Goal: Information Seeking & Learning: Compare options

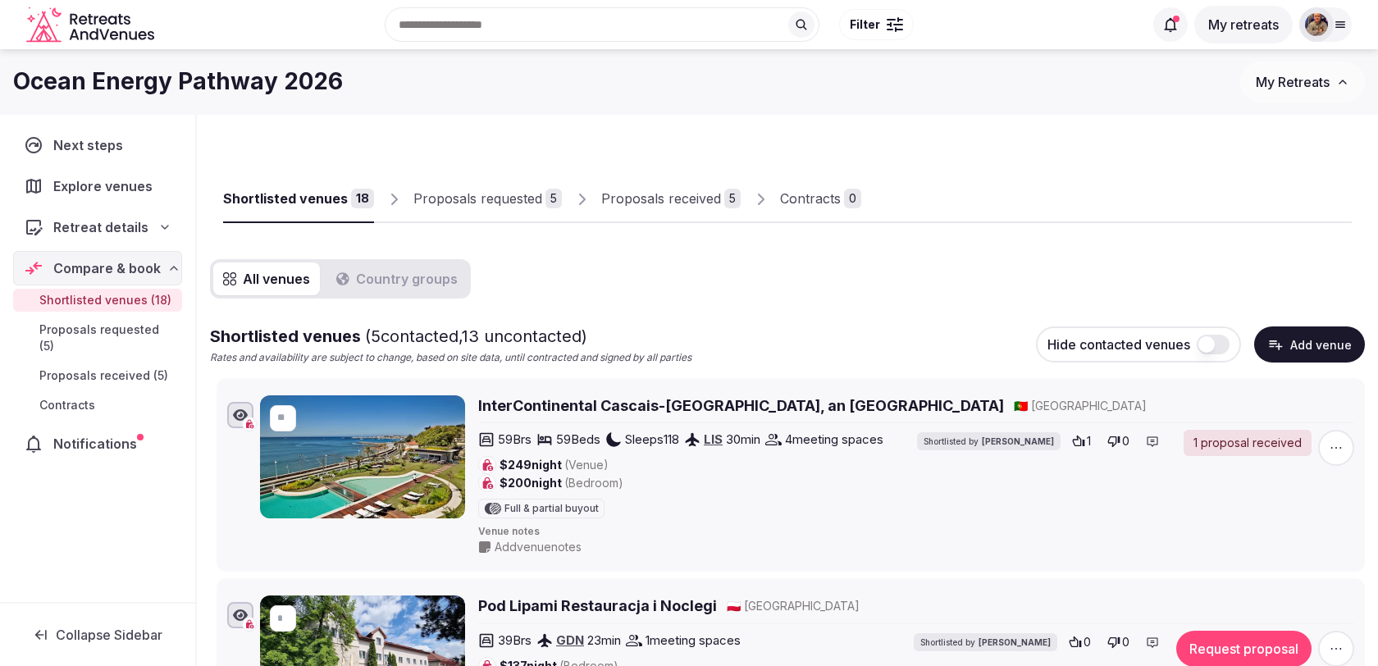
click at [514, 196] on div "Proposals requested" at bounding box center [478, 199] width 129 height 20
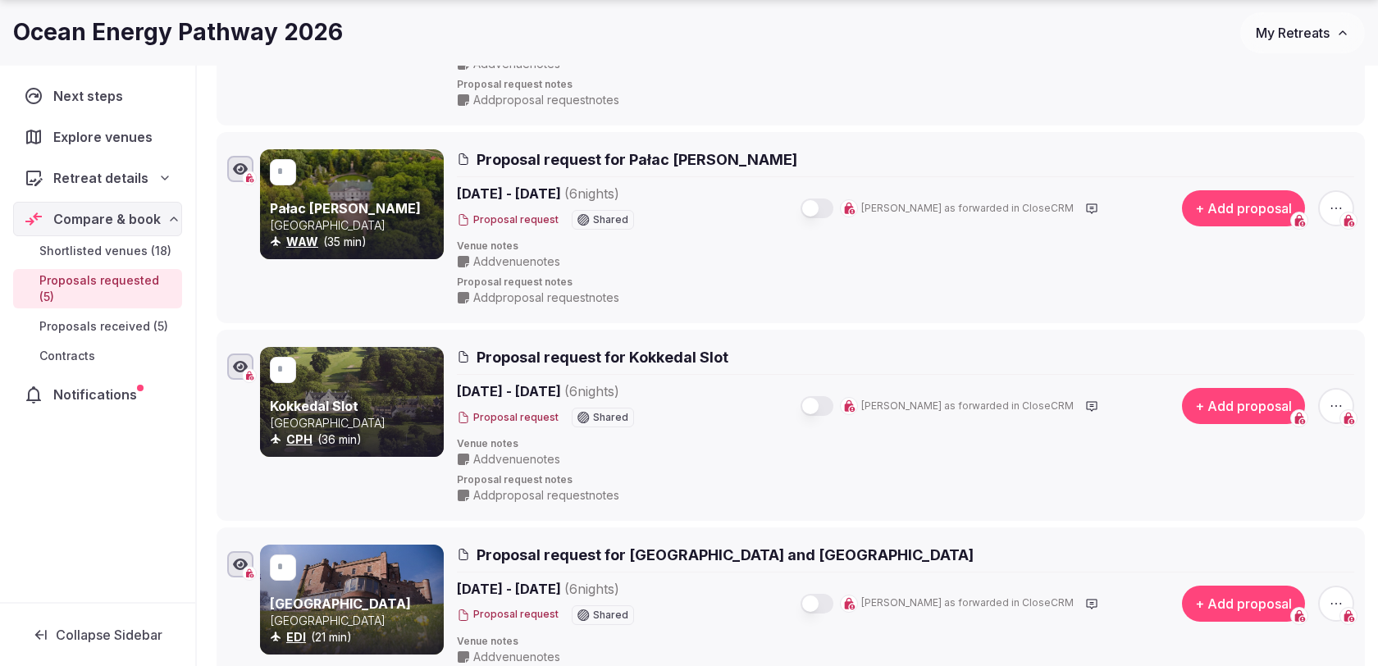
scroll to position [484, 0]
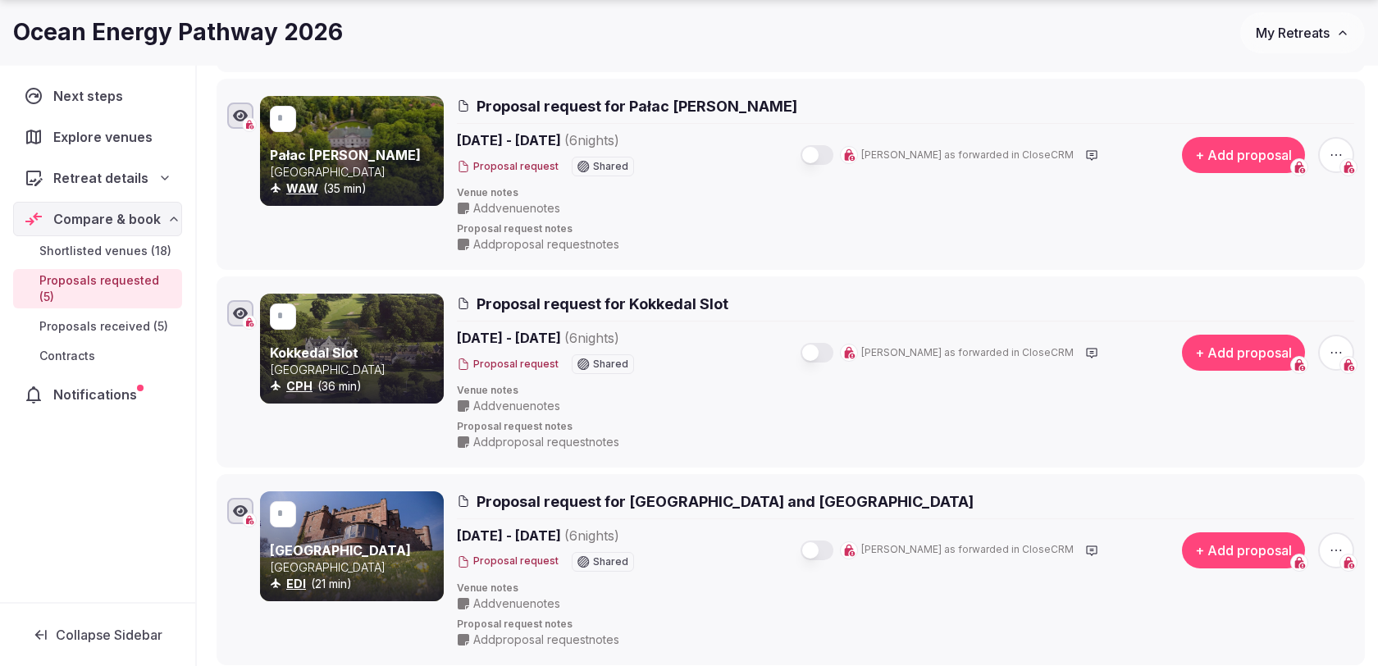
click at [834, 349] on button "button" at bounding box center [817, 353] width 33 height 20
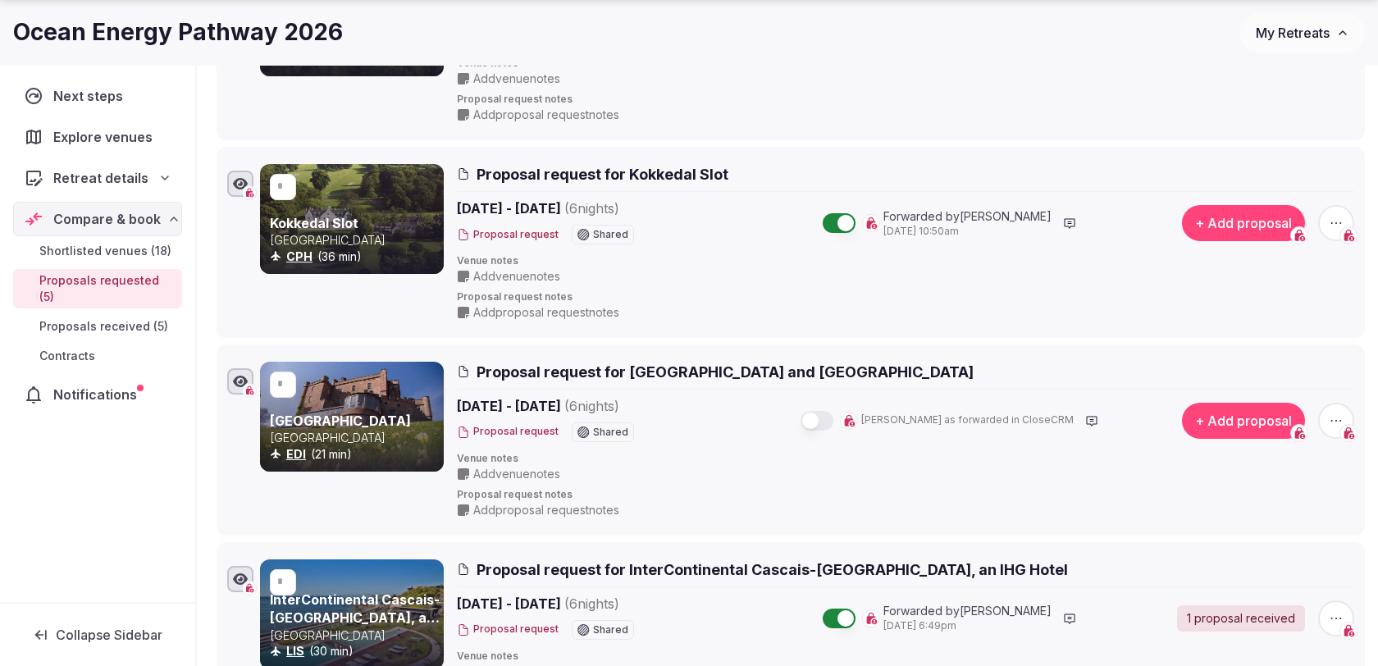
scroll to position [619, 0]
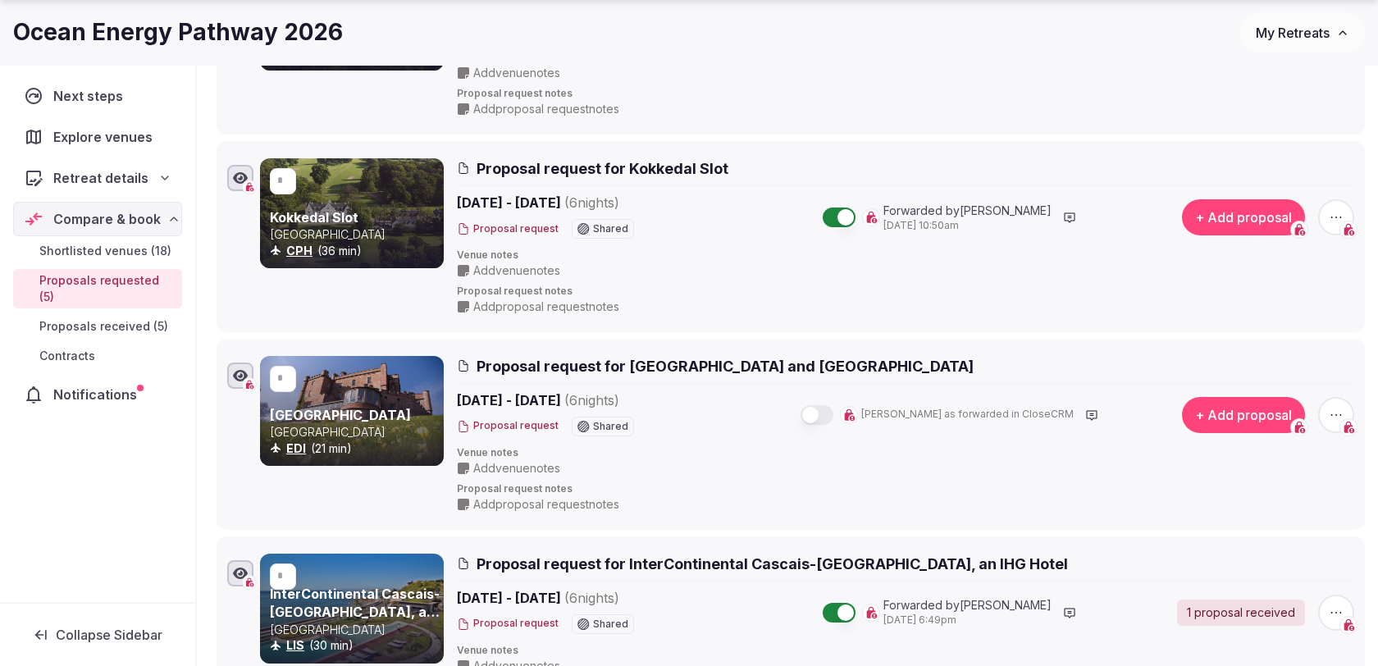
click at [834, 409] on button "button" at bounding box center [817, 415] width 33 height 20
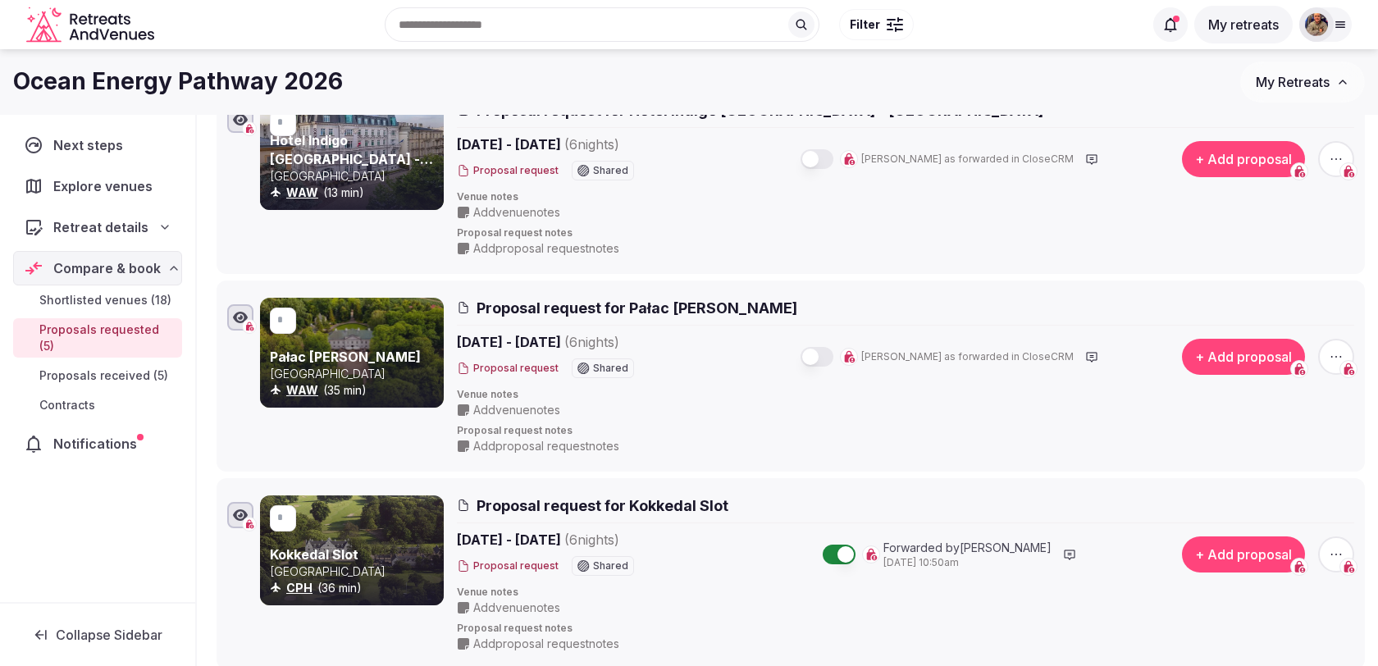
click at [834, 352] on button "button" at bounding box center [817, 357] width 33 height 20
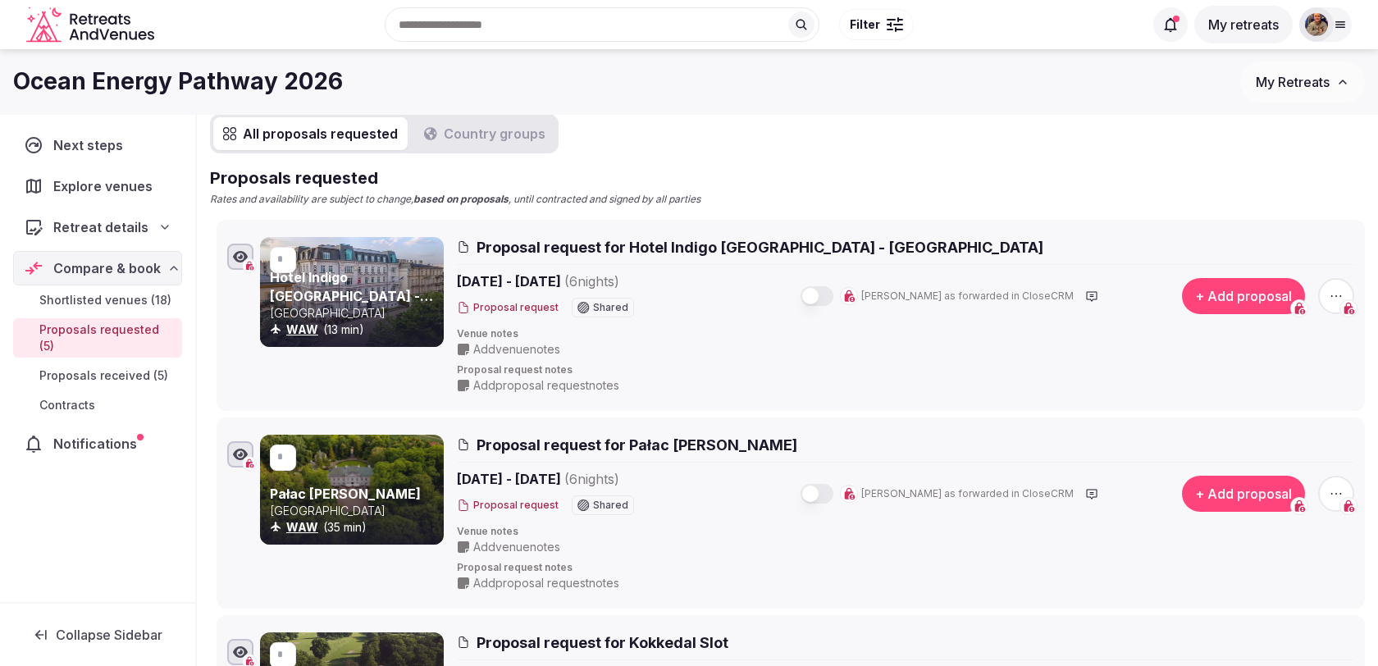
scroll to position [85, 0]
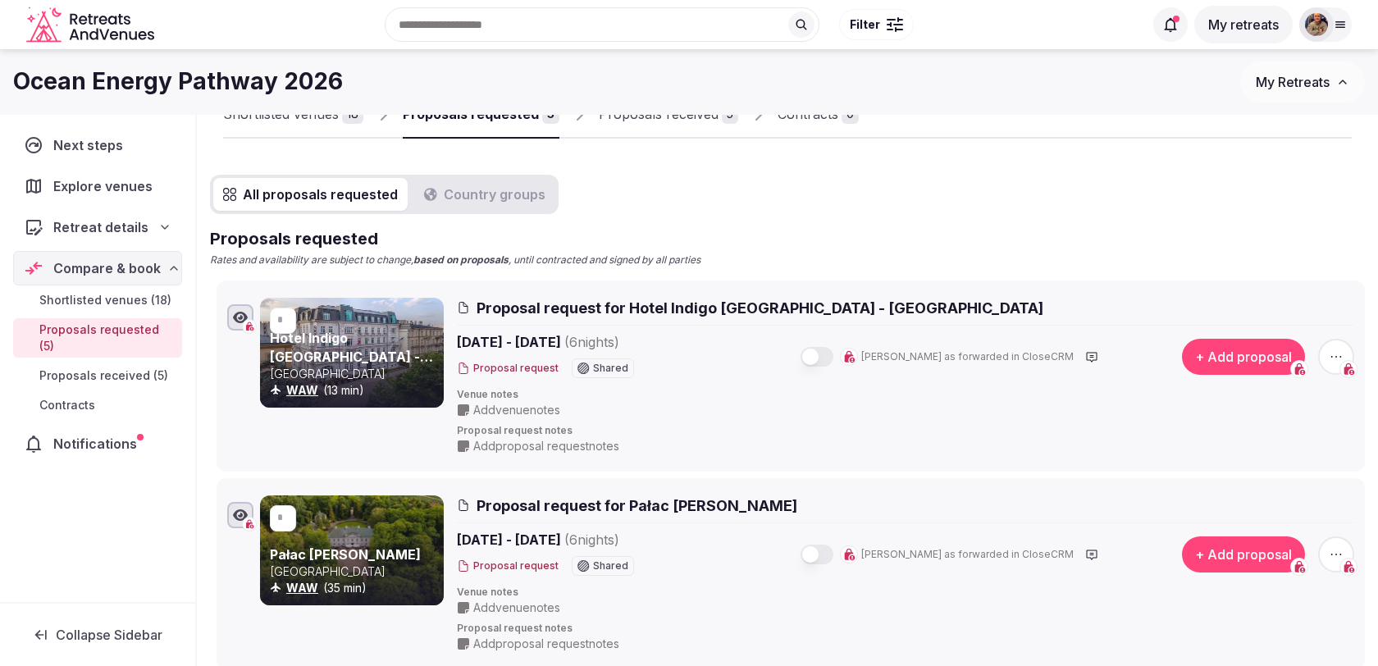
click at [834, 360] on button "button" at bounding box center [817, 357] width 33 height 20
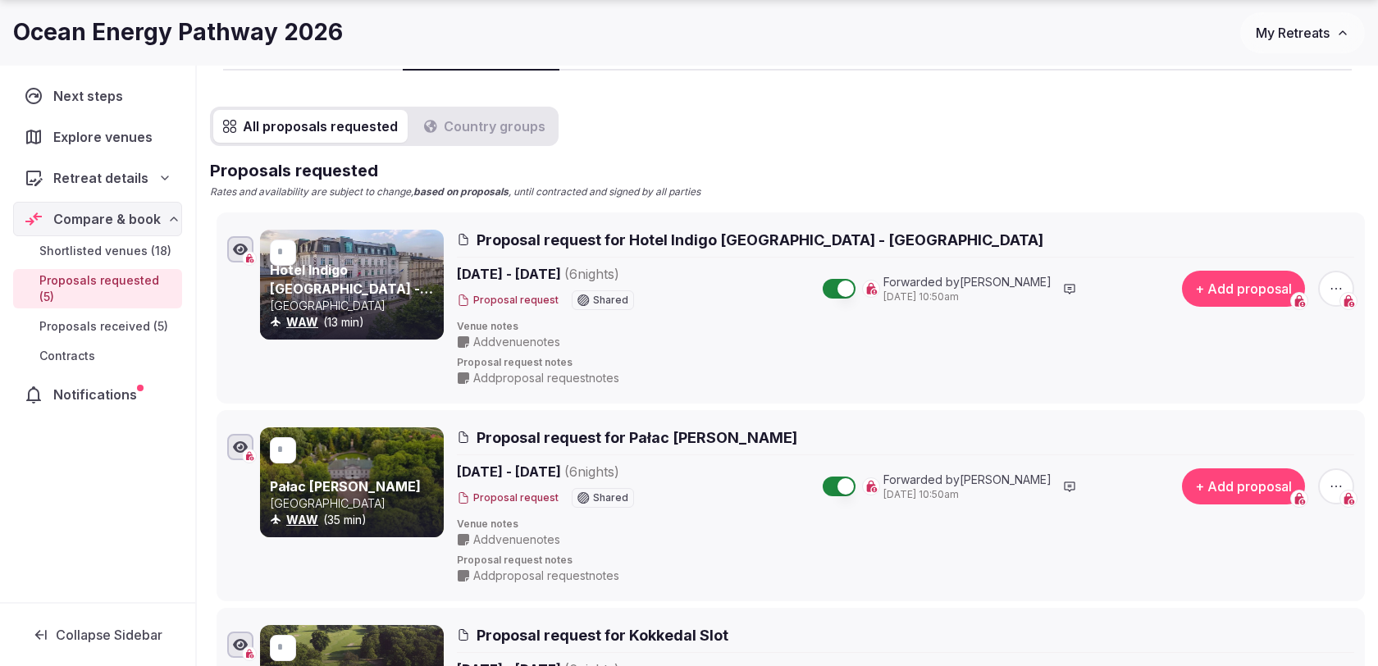
scroll to position [160, 0]
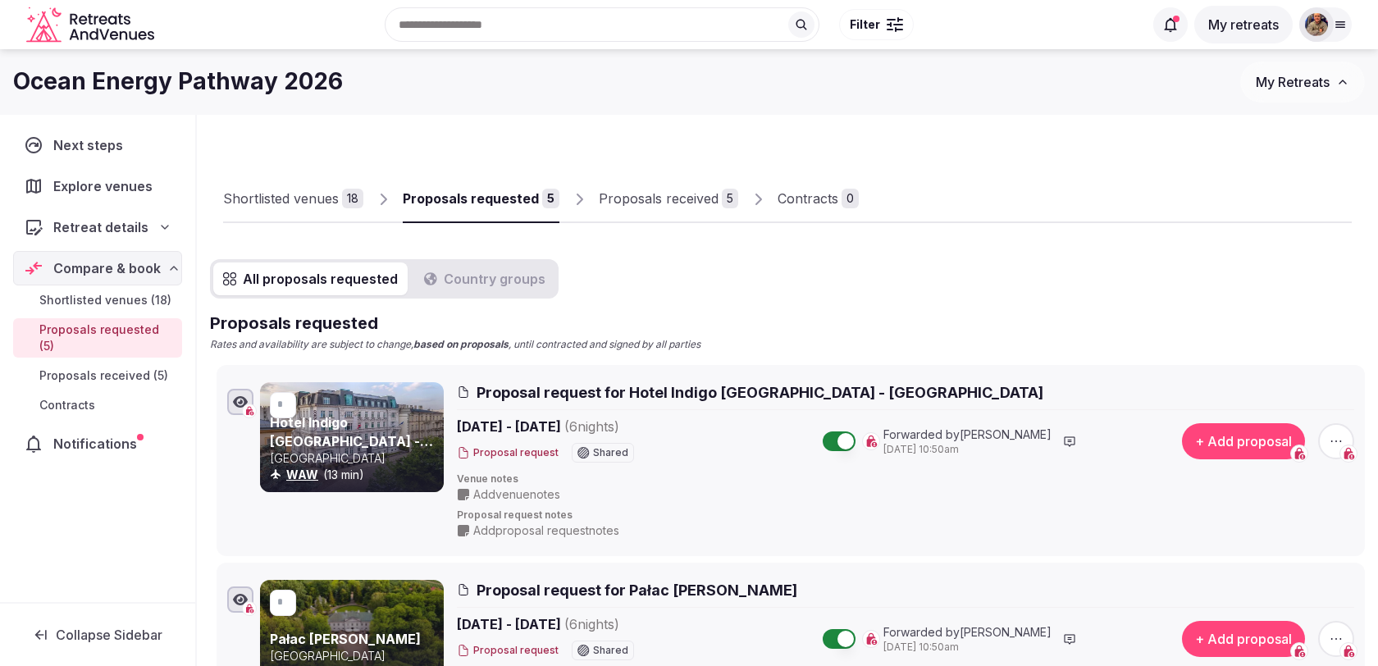
click at [324, 208] on link "Shortlisted venues 18" at bounding box center [293, 200] width 140 height 48
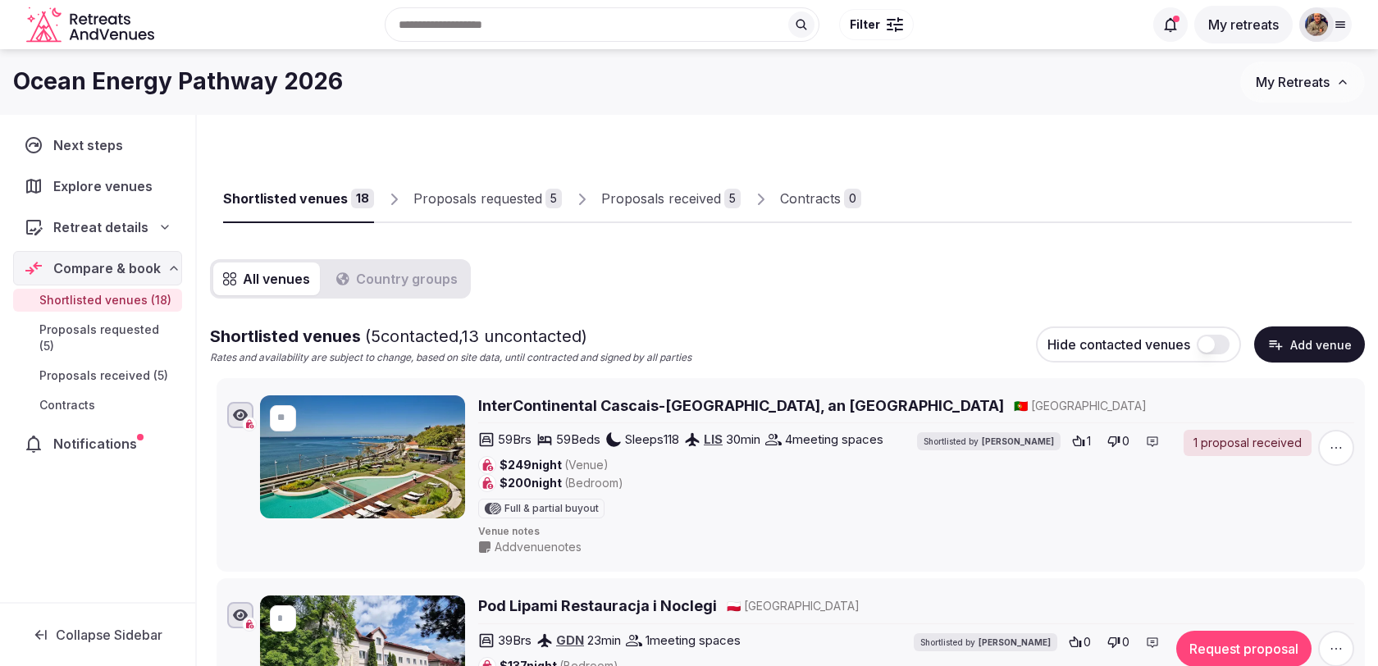
click at [514, 172] on div "Shortlisted venues 18 Proposals requested 5 Proposals received 5 Contracts 0" at bounding box center [787, 185] width 1129 height 75
click at [514, 188] on link "Proposals requested 5" at bounding box center [488, 200] width 149 height 48
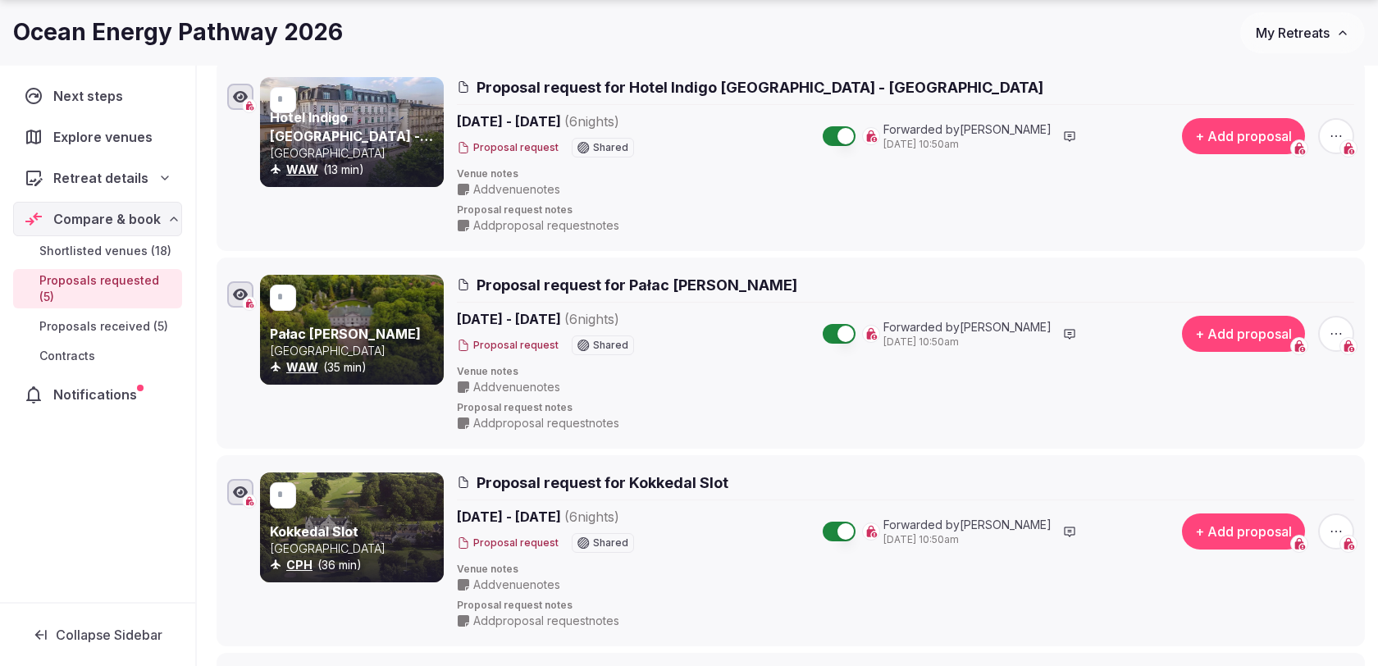
scroll to position [309, 0]
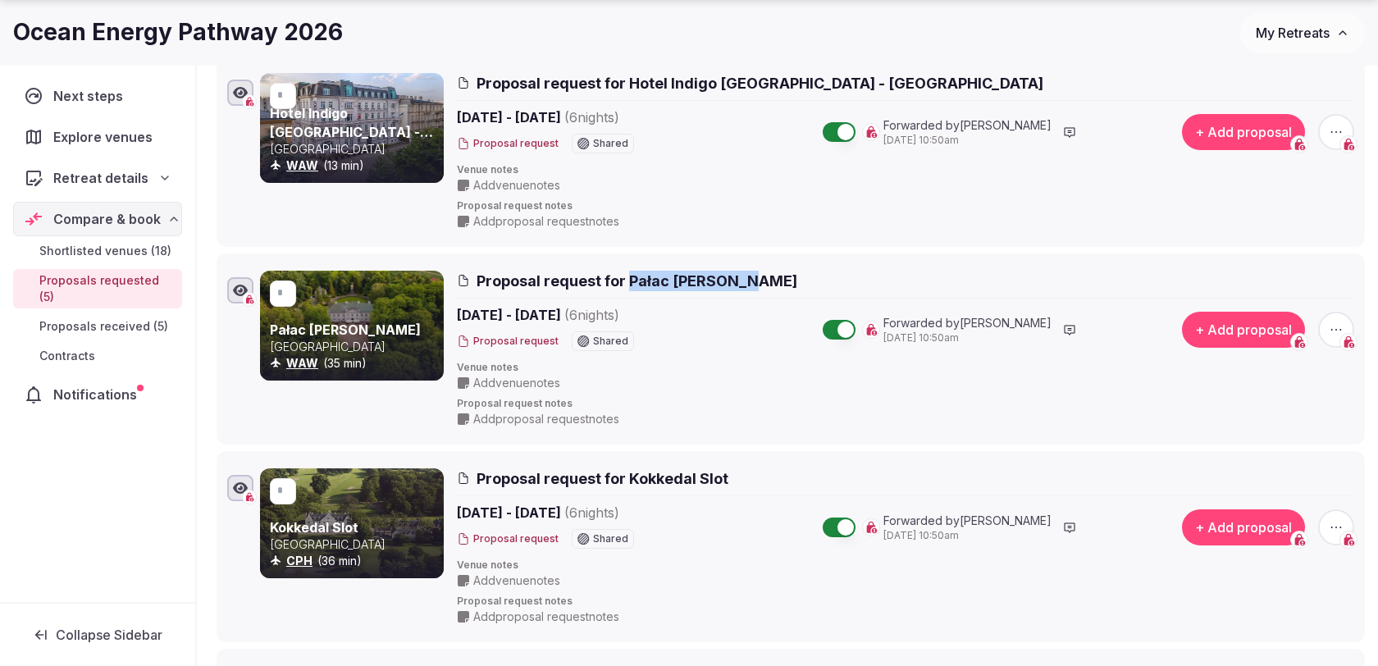
drag, startPoint x: 795, startPoint y: 271, endPoint x: 629, endPoint y: 281, distance: 166.0
click at [629, 281] on h2 "Proposal request for Pałac Mała Wieś" at bounding box center [906, 281] width 898 height 21
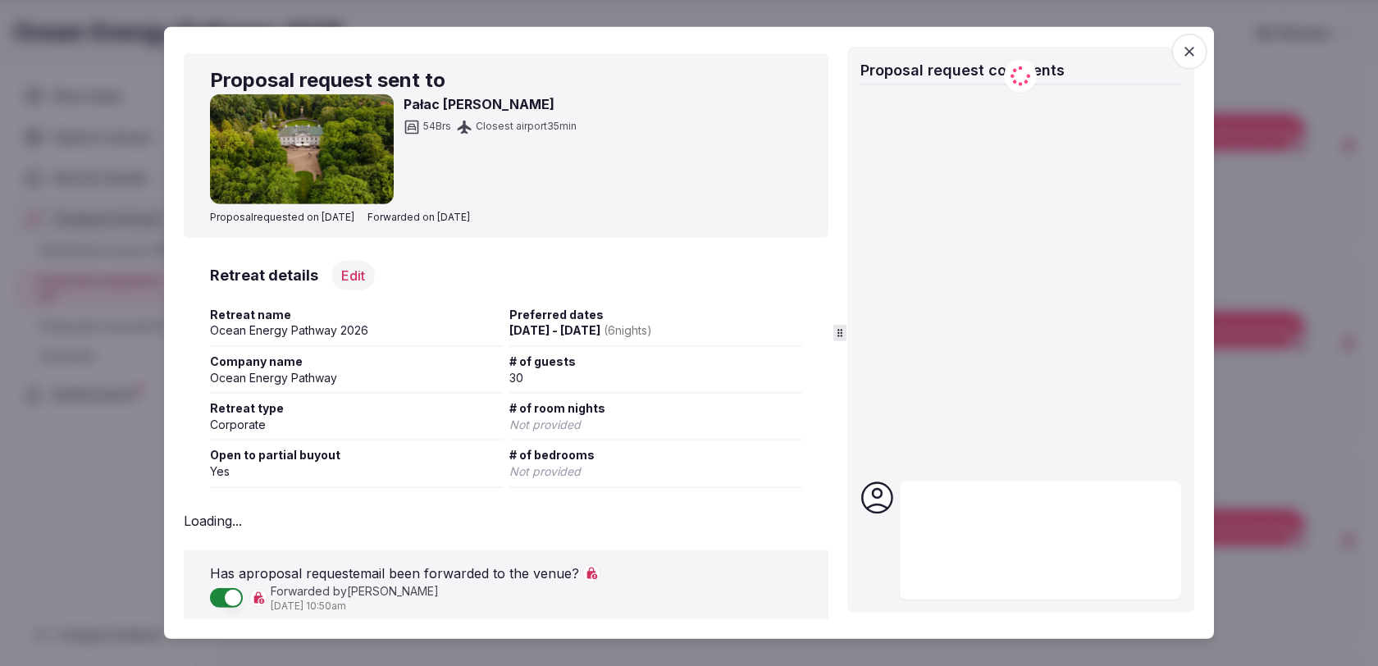
copy span "Pałac Mała Wieś"
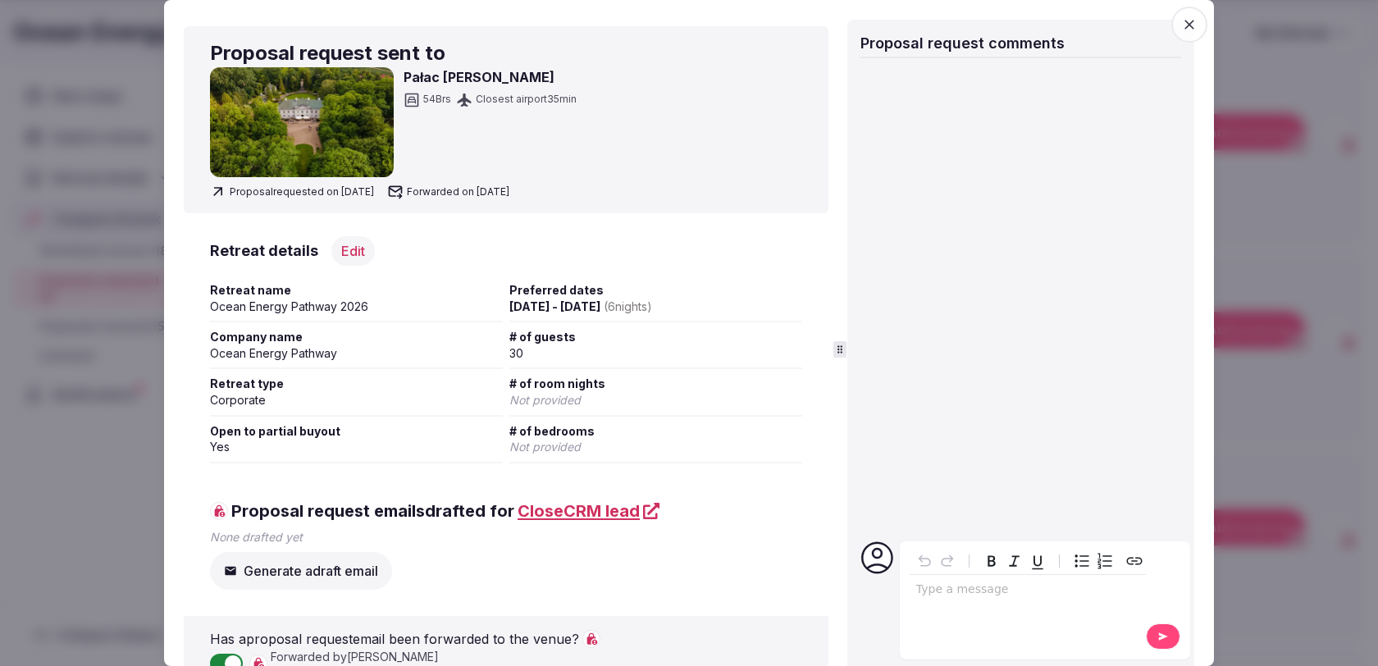
click at [1196, 29] on icon "button" at bounding box center [1190, 24] width 16 height 16
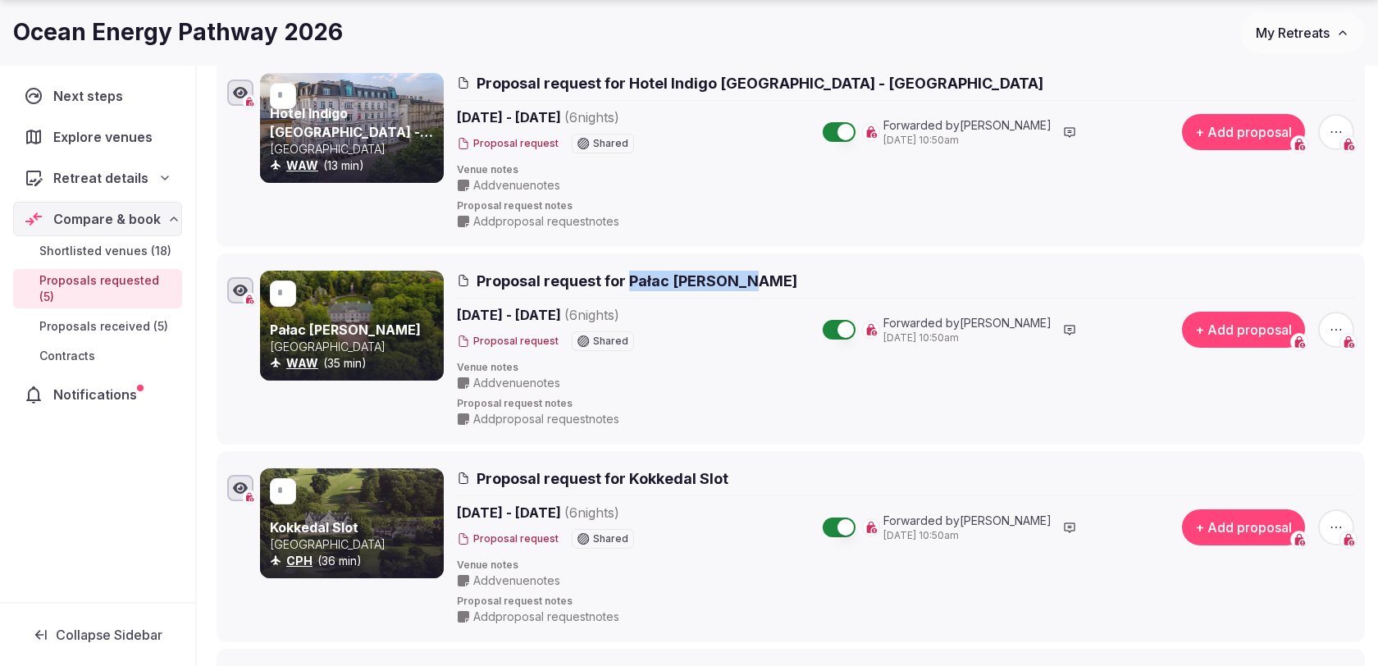
copy span "Pałac Mała Wieś"
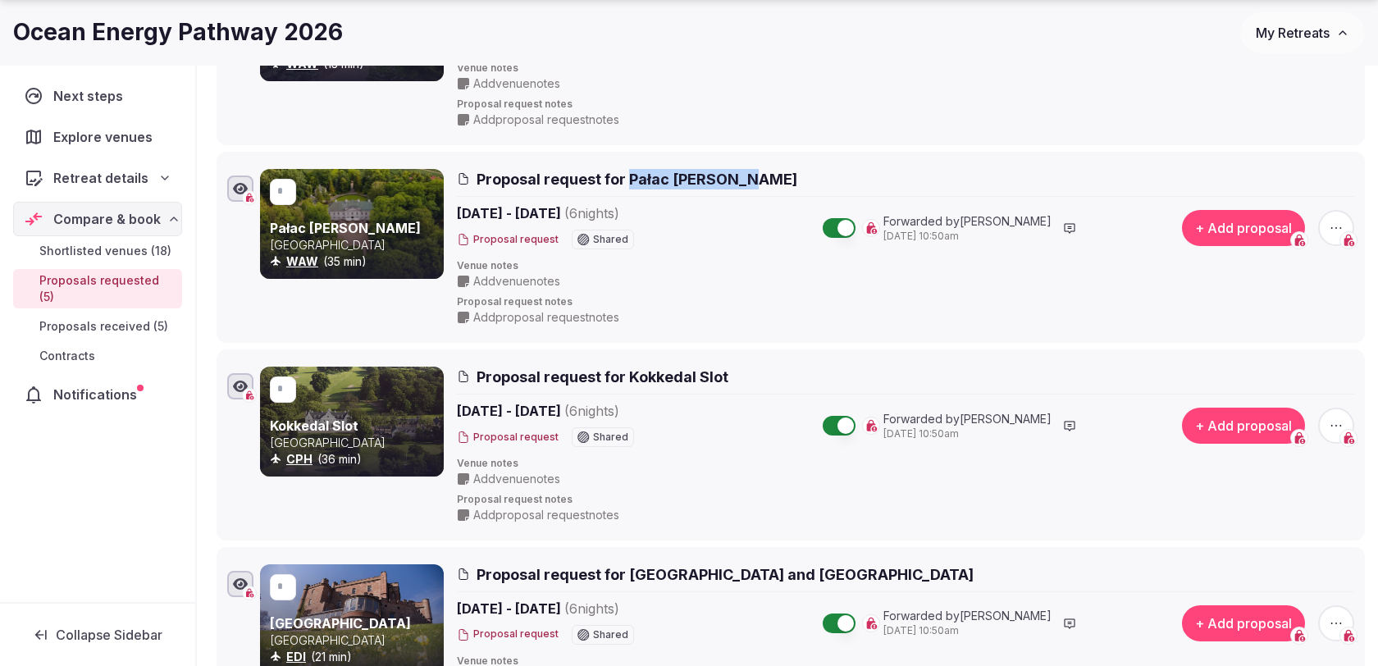
scroll to position [418, 0]
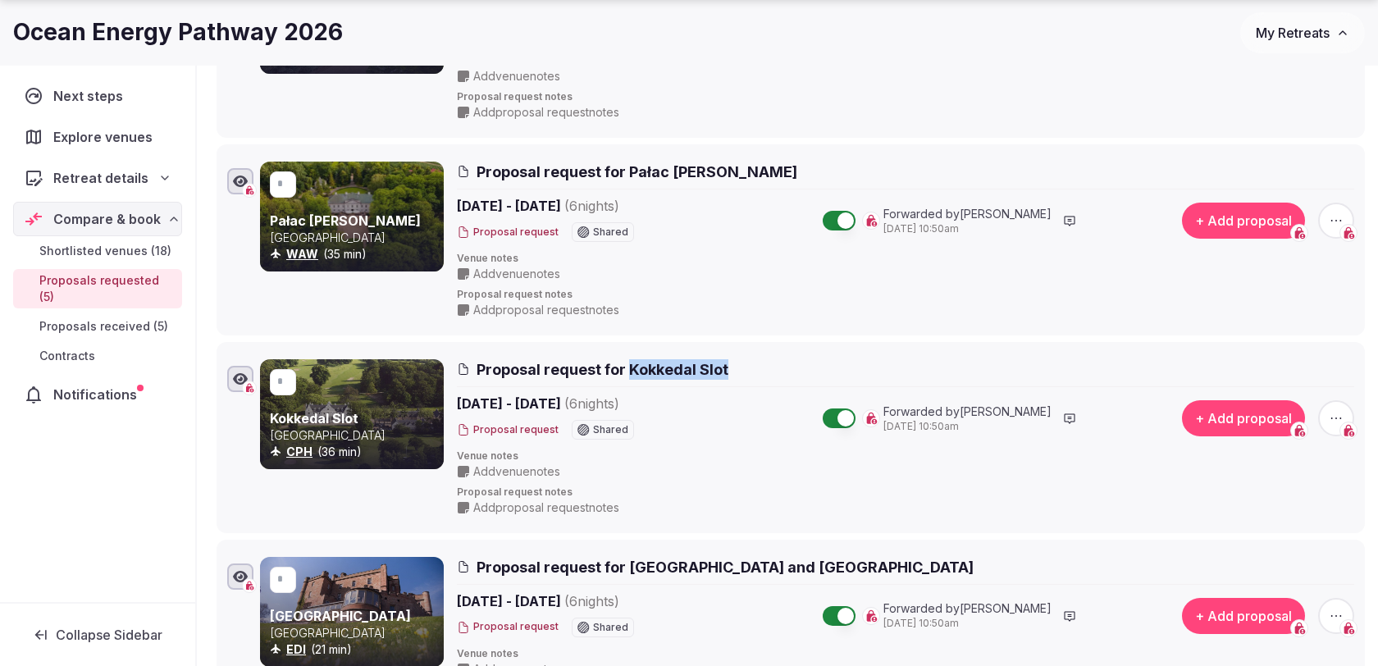
drag, startPoint x: 748, startPoint y: 372, endPoint x: 630, endPoint y: 371, distance: 118.2
click at [630, 371] on h2 "Proposal request for Kokkedal Slot" at bounding box center [906, 369] width 898 height 21
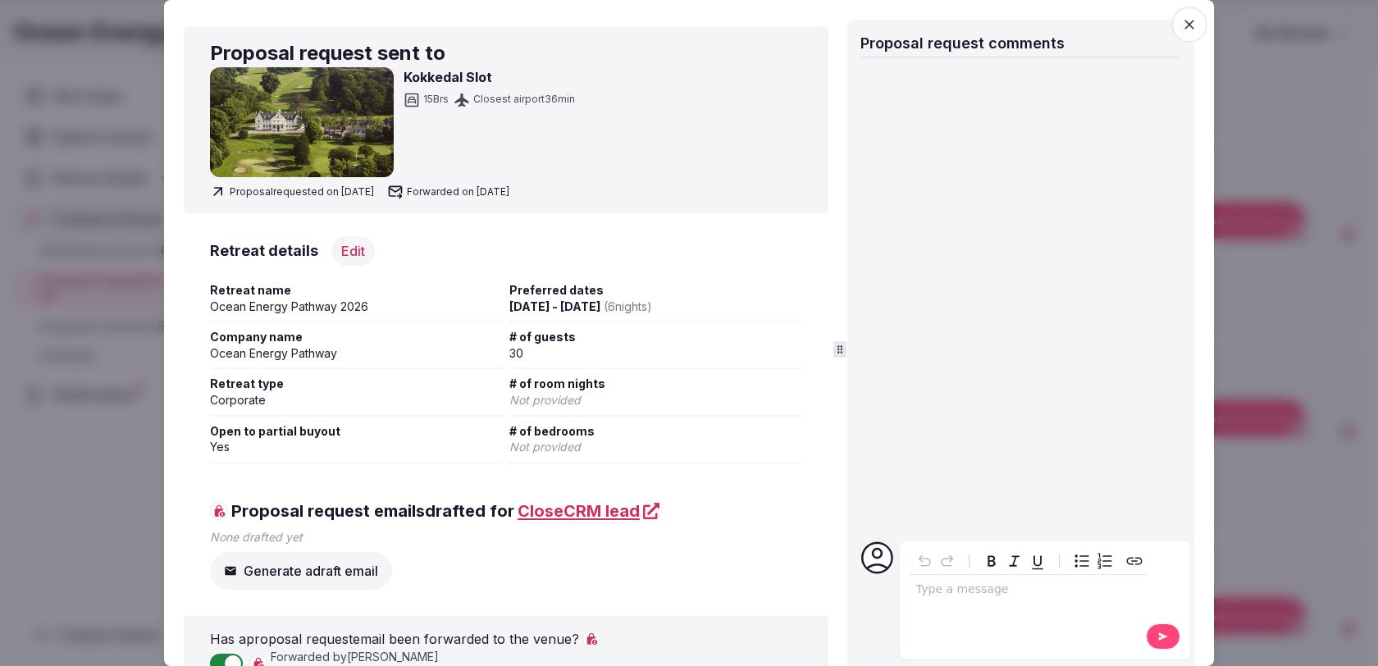
click at [1186, 28] on icon "button" at bounding box center [1190, 25] width 10 height 10
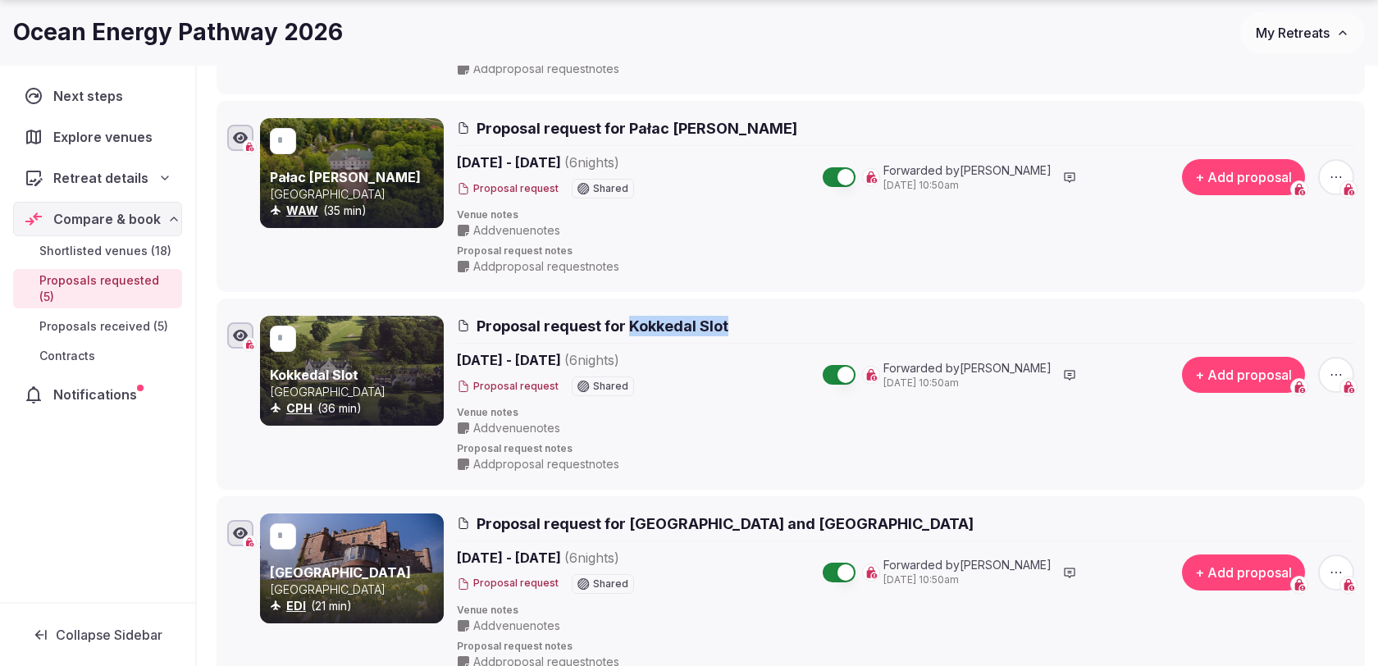
scroll to position [473, 0]
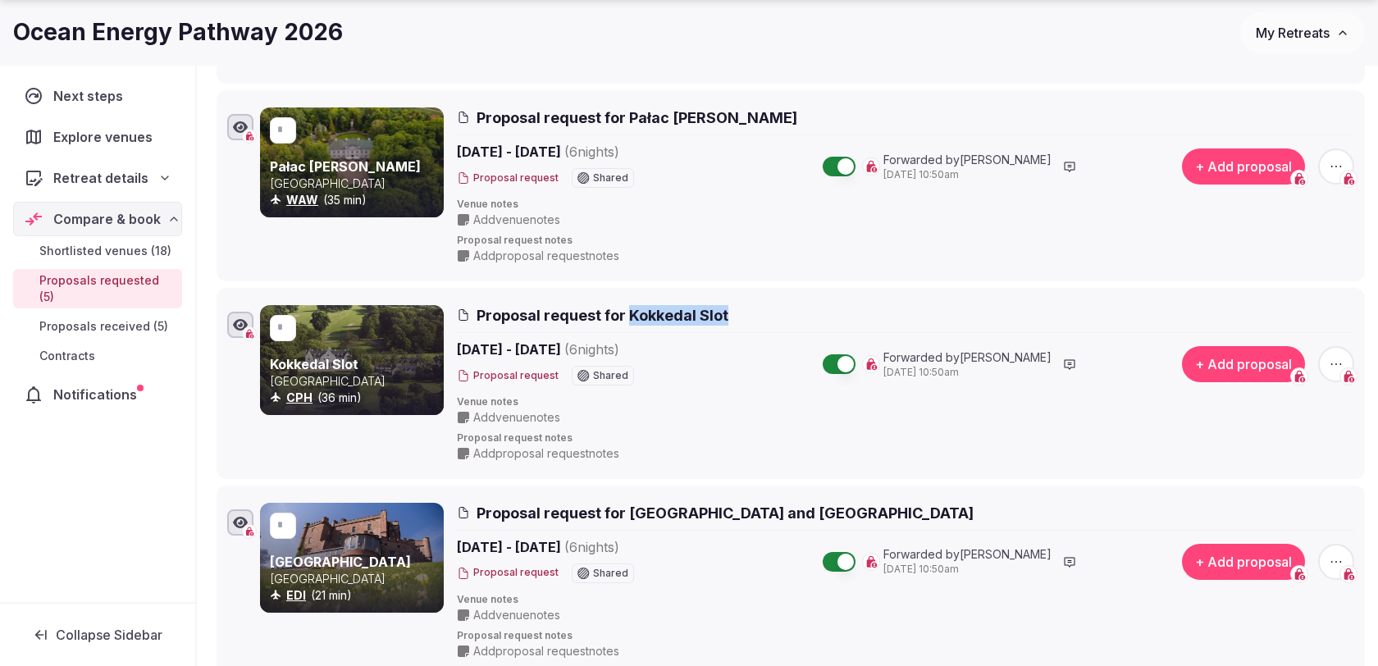
copy span "Kokkedal Slot"
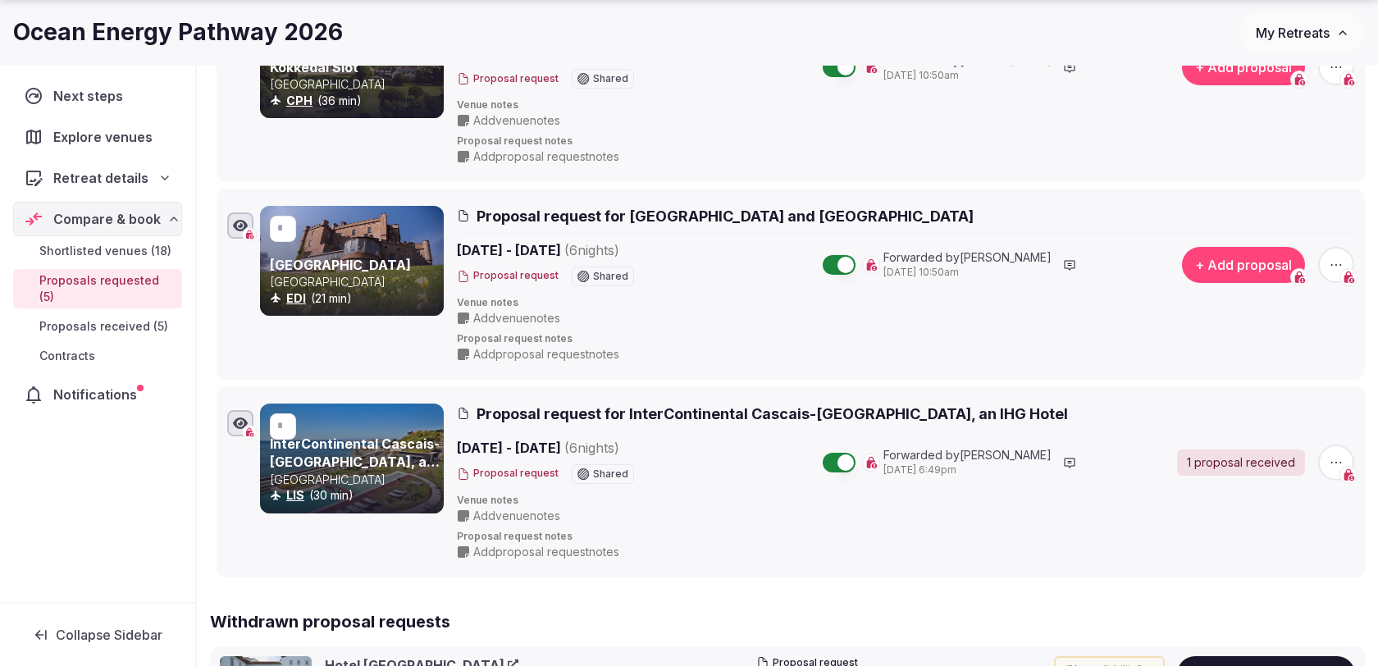
scroll to position [774, 0]
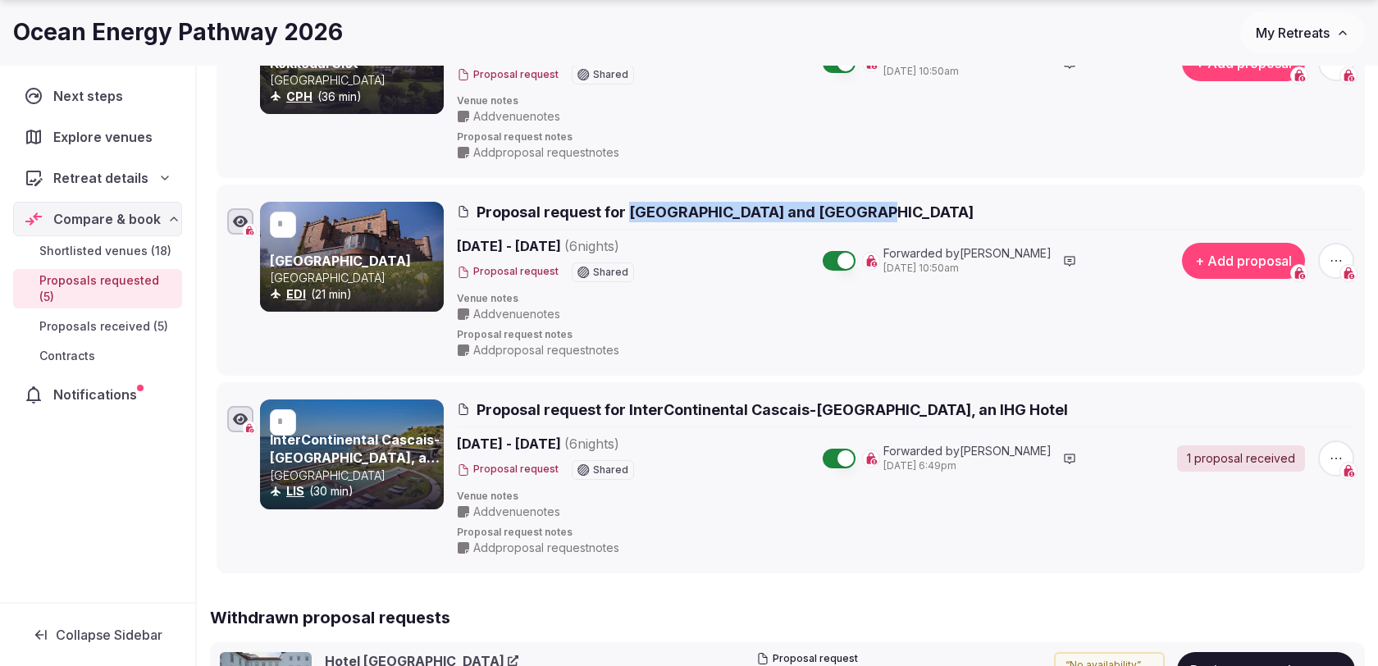
drag, startPoint x: 873, startPoint y: 212, endPoint x: 627, endPoint y: 206, distance: 246.2
click at [627, 206] on h2 "Proposal request for Dalhousie Castle Hotel and Spa" at bounding box center [906, 212] width 898 height 21
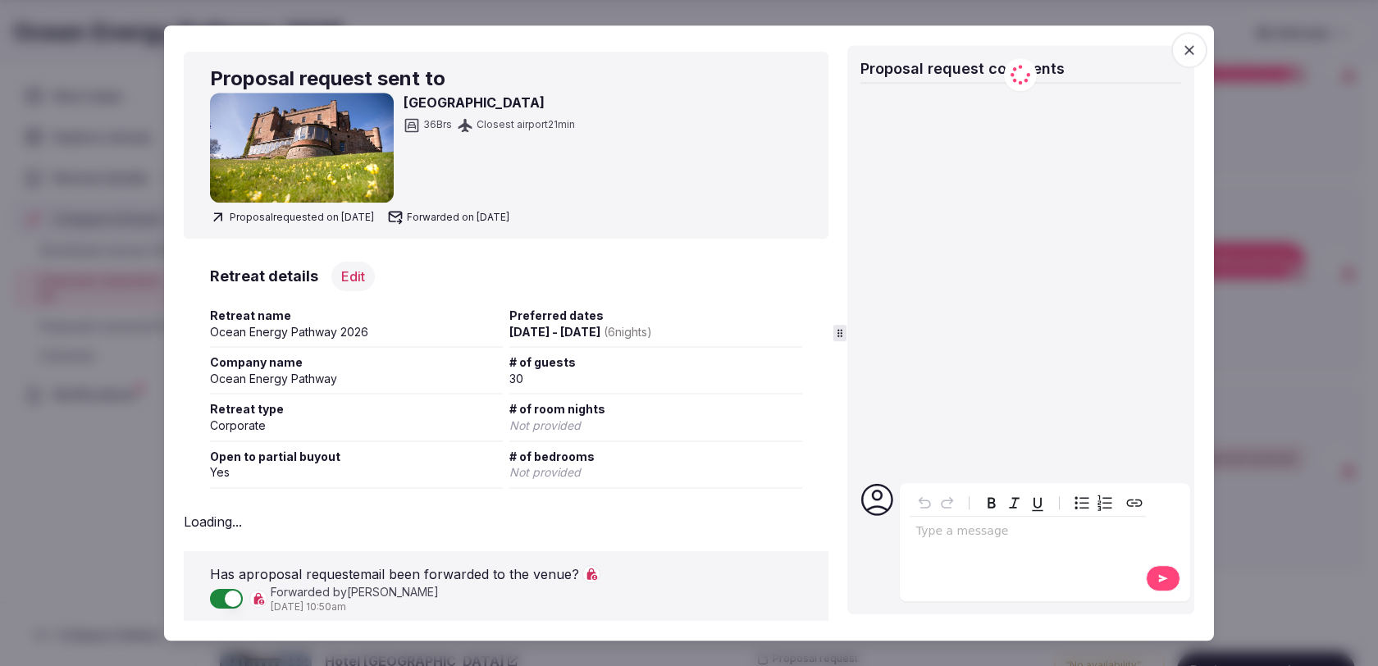
copy span "Dalhousie Castle Hotel and Spa"
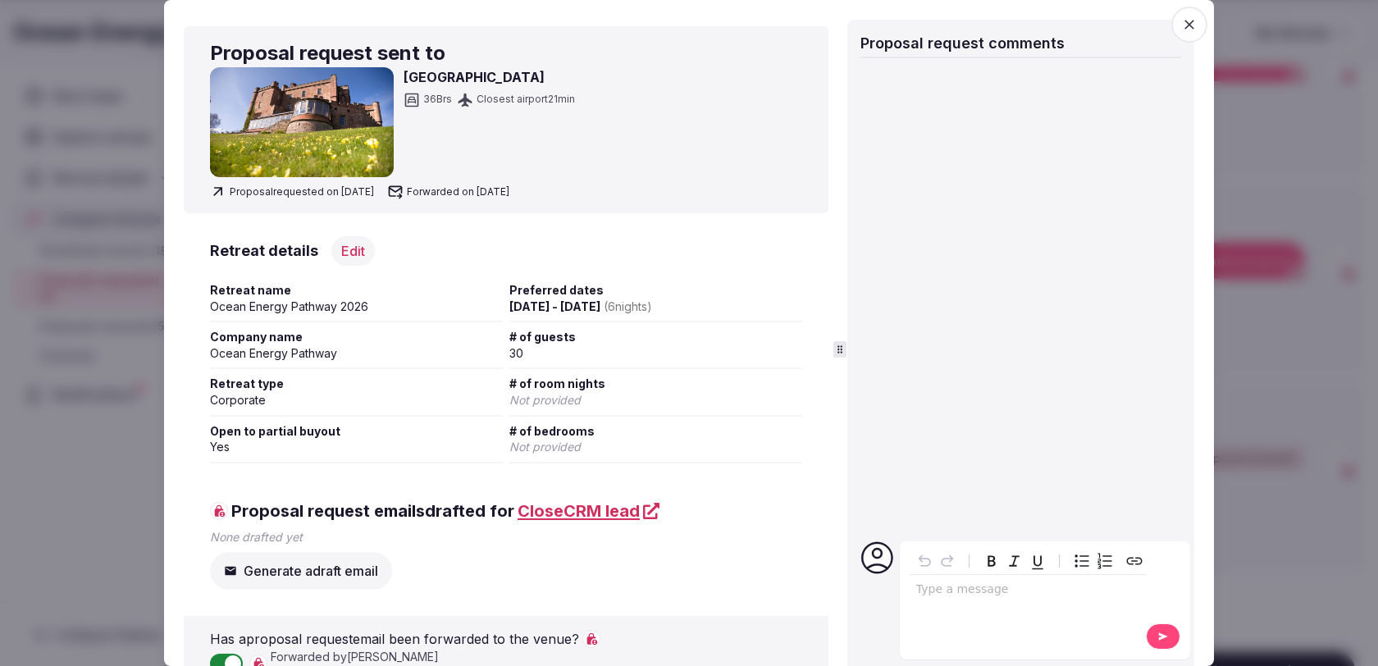
click at [1193, 28] on icon "button" at bounding box center [1190, 25] width 10 height 10
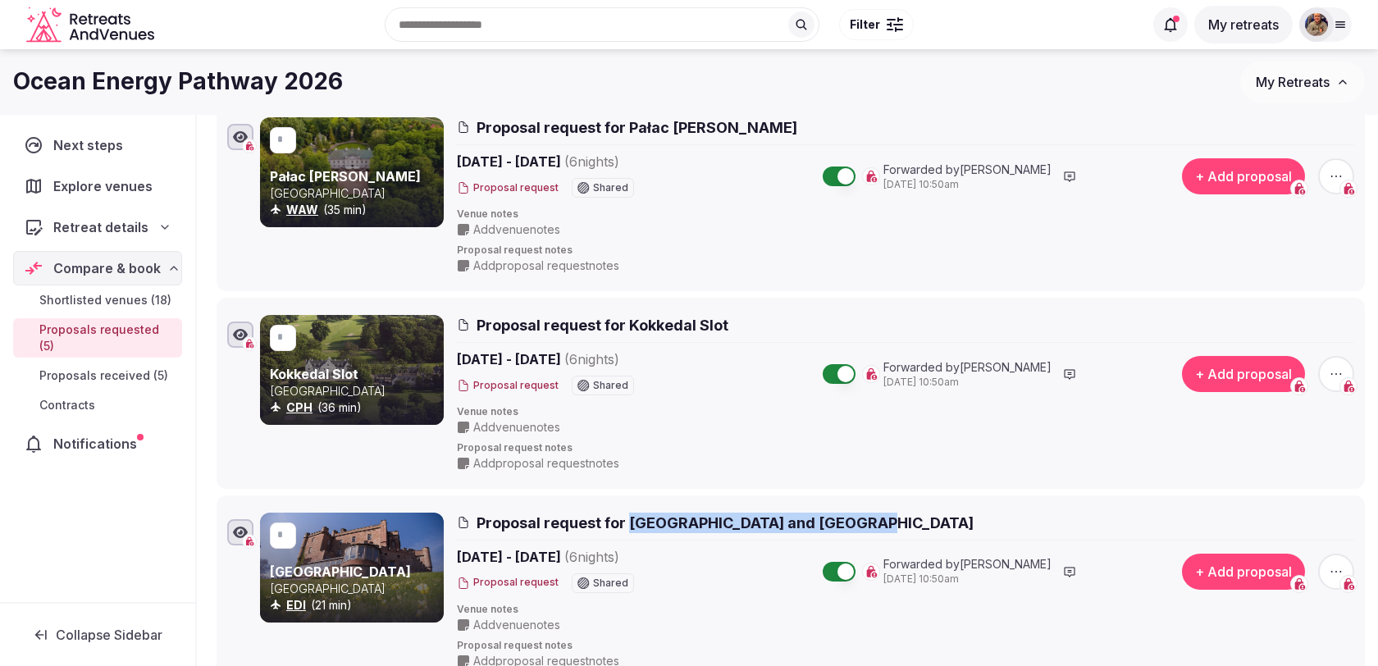
scroll to position [0, 0]
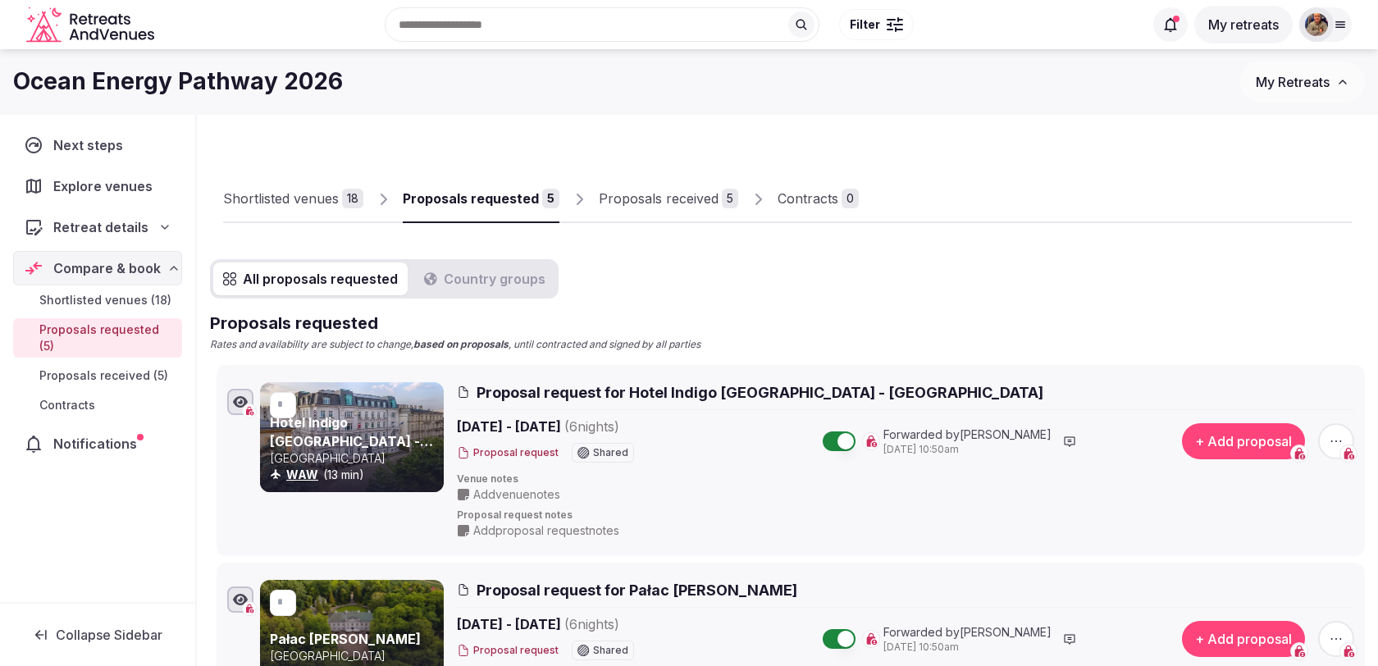
click at [327, 211] on link "Shortlisted venues 18" at bounding box center [293, 200] width 140 height 48
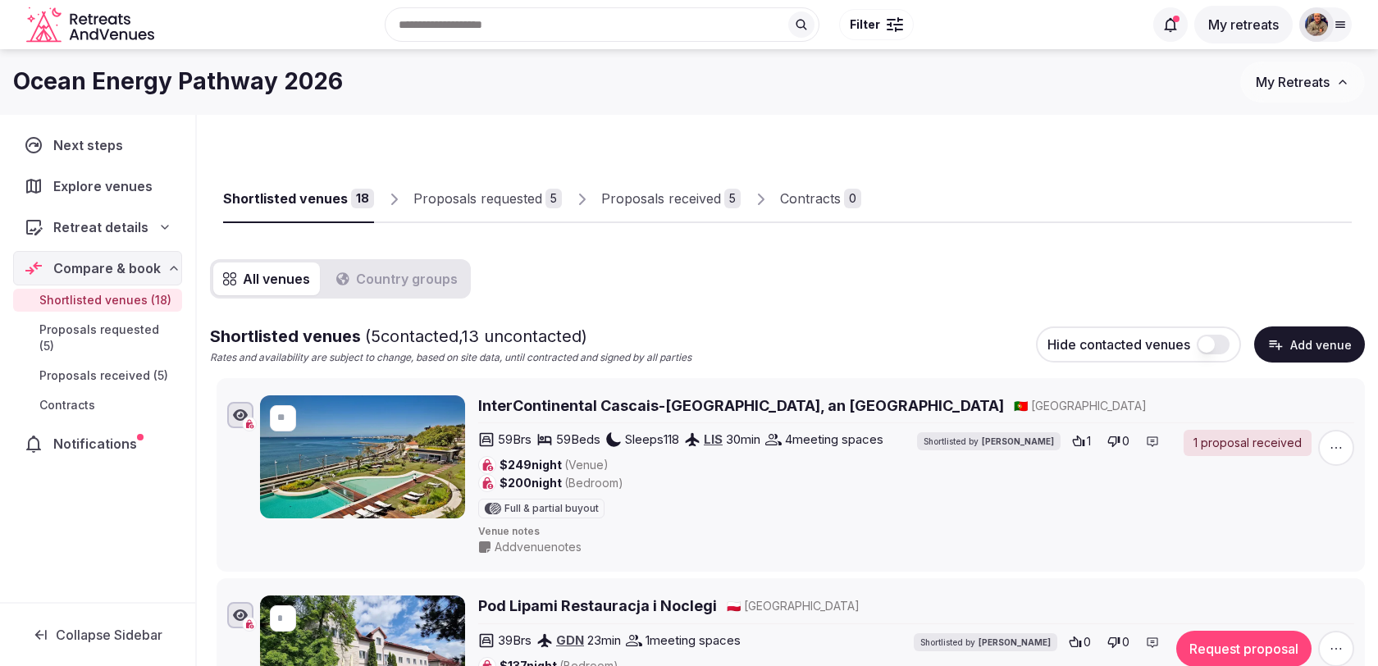
click at [527, 200] on div "Proposals requested" at bounding box center [478, 199] width 129 height 20
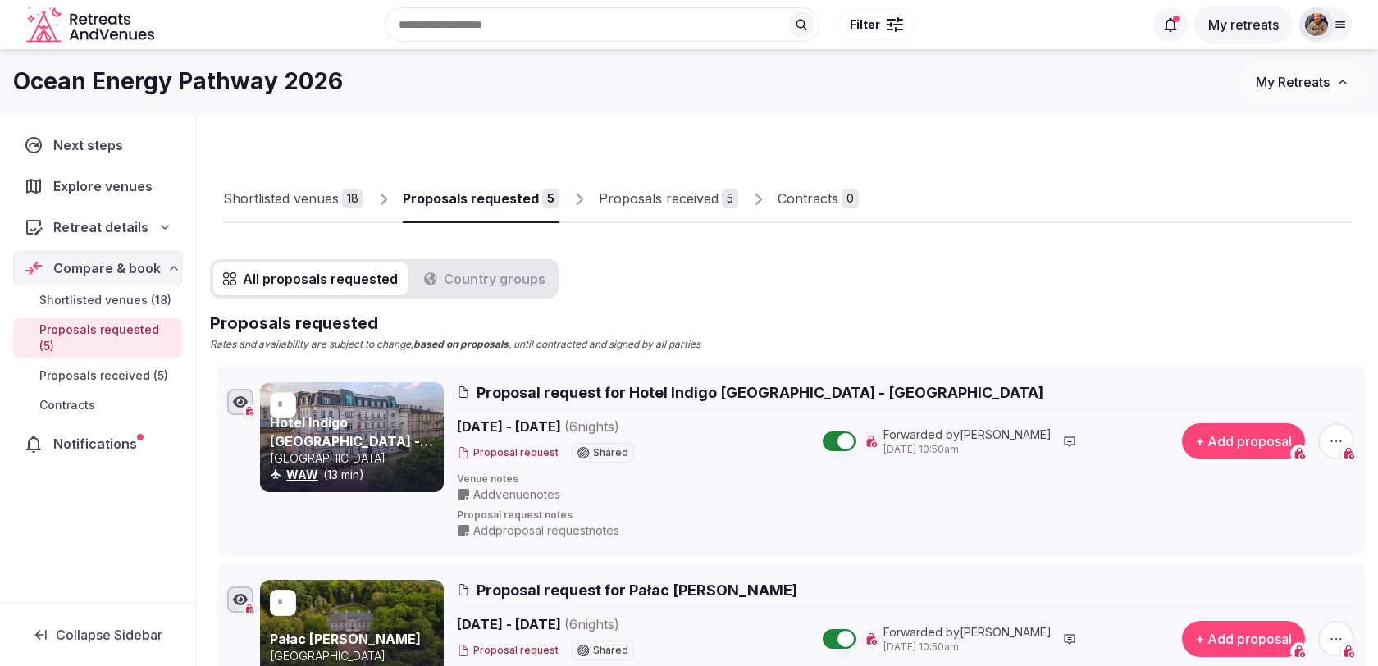
click at [638, 208] on div "Proposals received" at bounding box center [659, 199] width 120 height 20
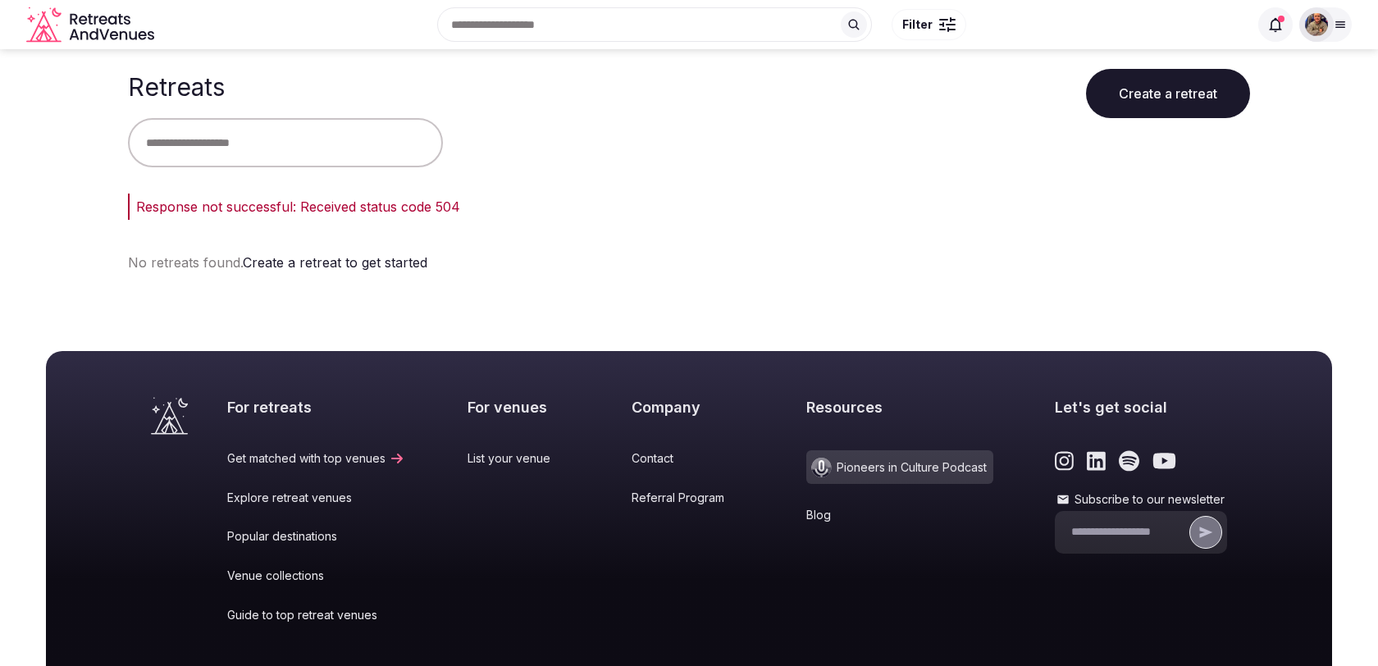
click at [1328, 19] on div at bounding box center [1316, 24] width 23 height 23
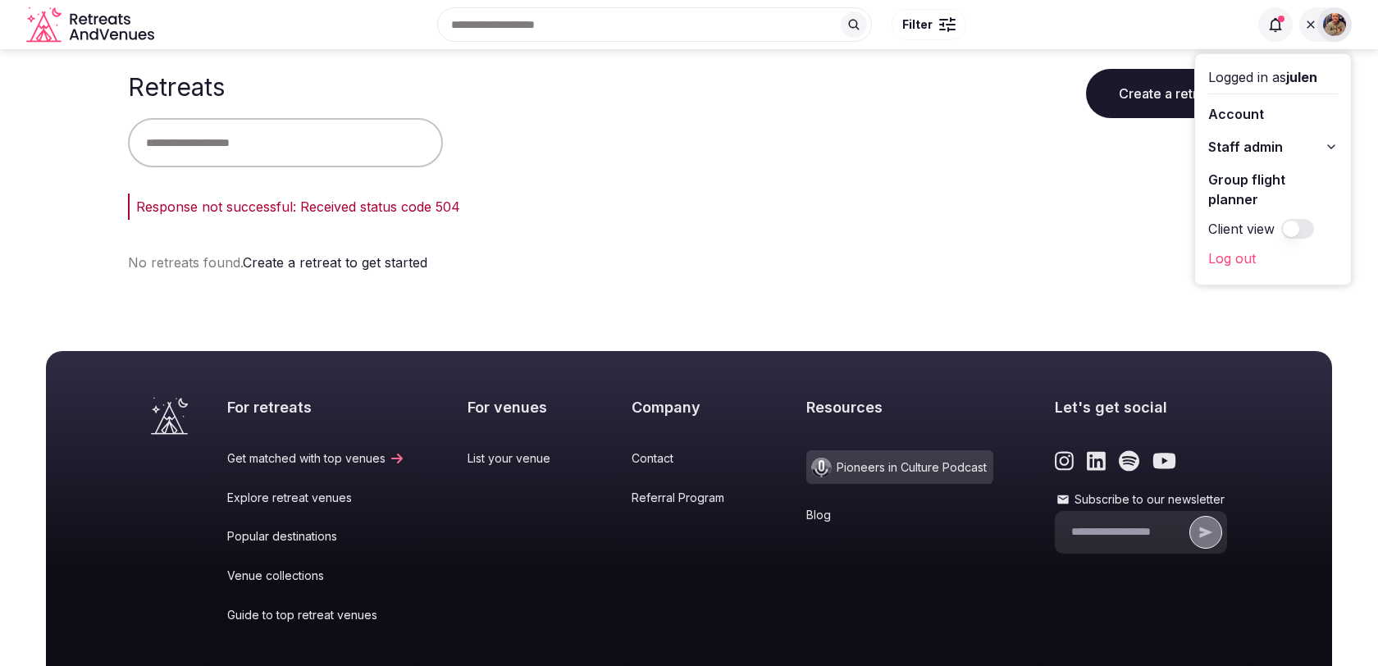
click at [1280, 153] on span "Staff admin" at bounding box center [1246, 147] width 75 height 20
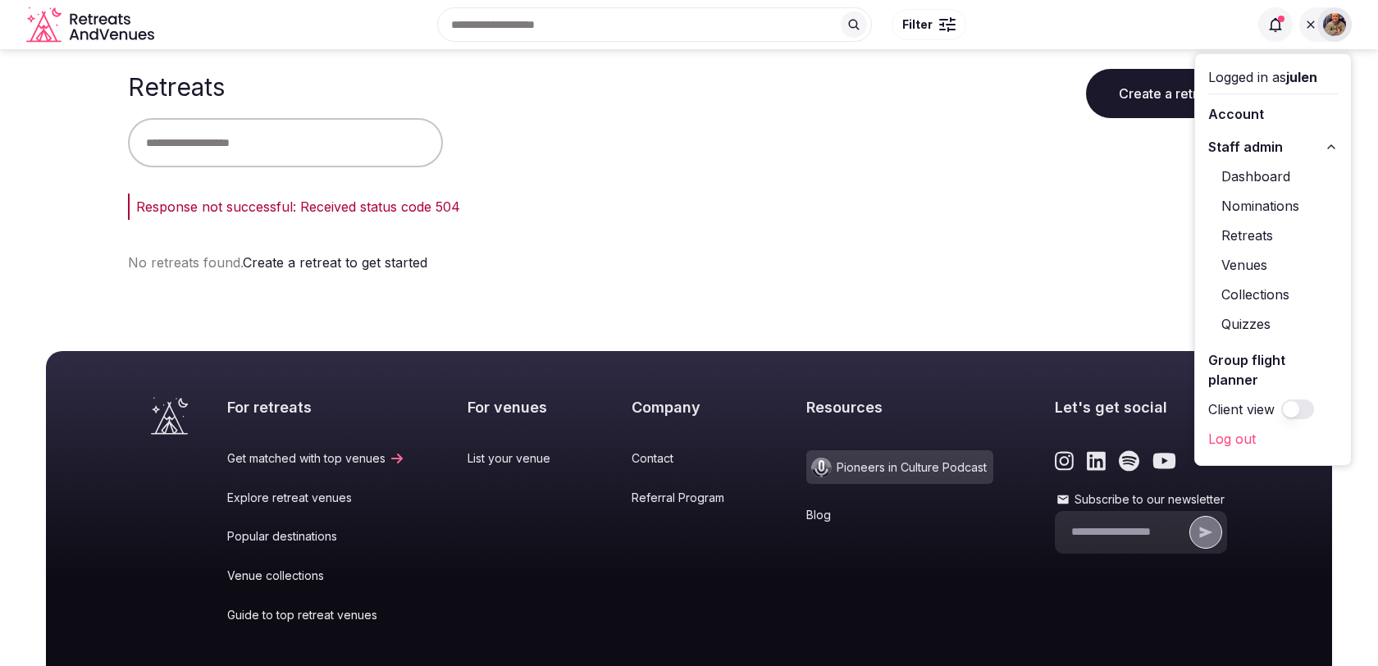
click at [1250, 237] on link "Retreats" at bounding box center [1274, 235] width 130 height 26
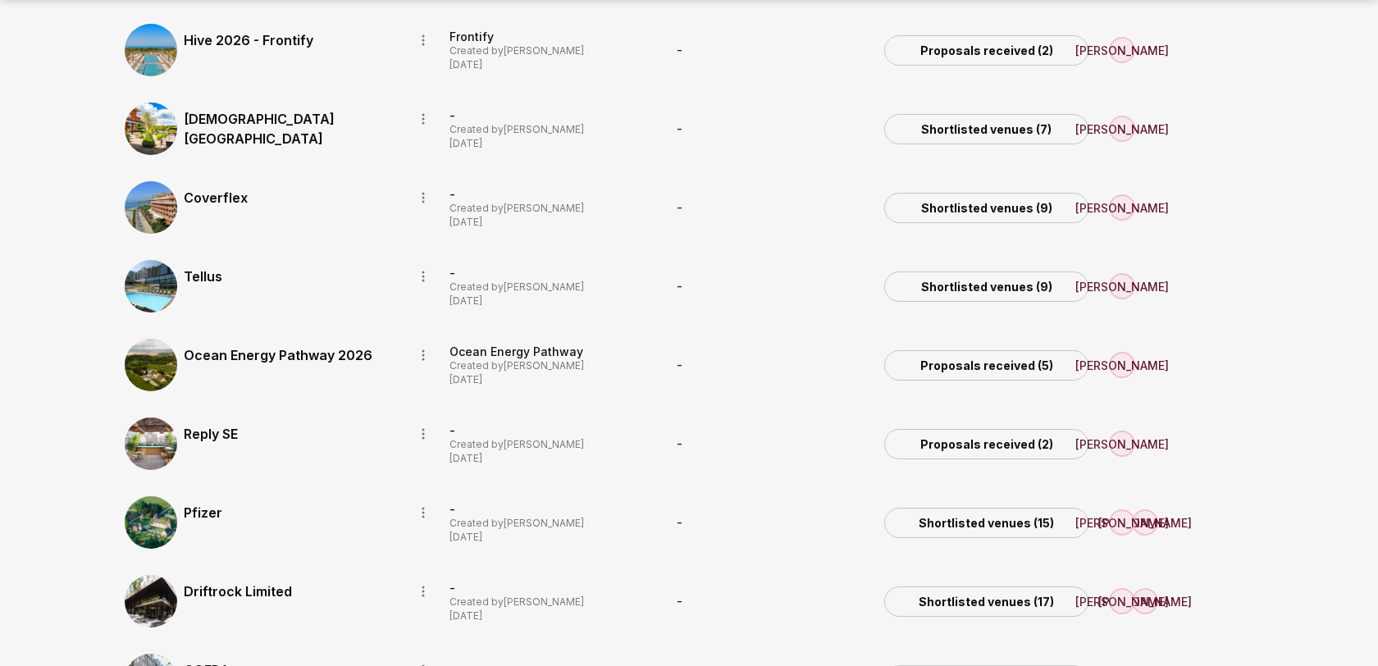
scroll to position [1029, 0]
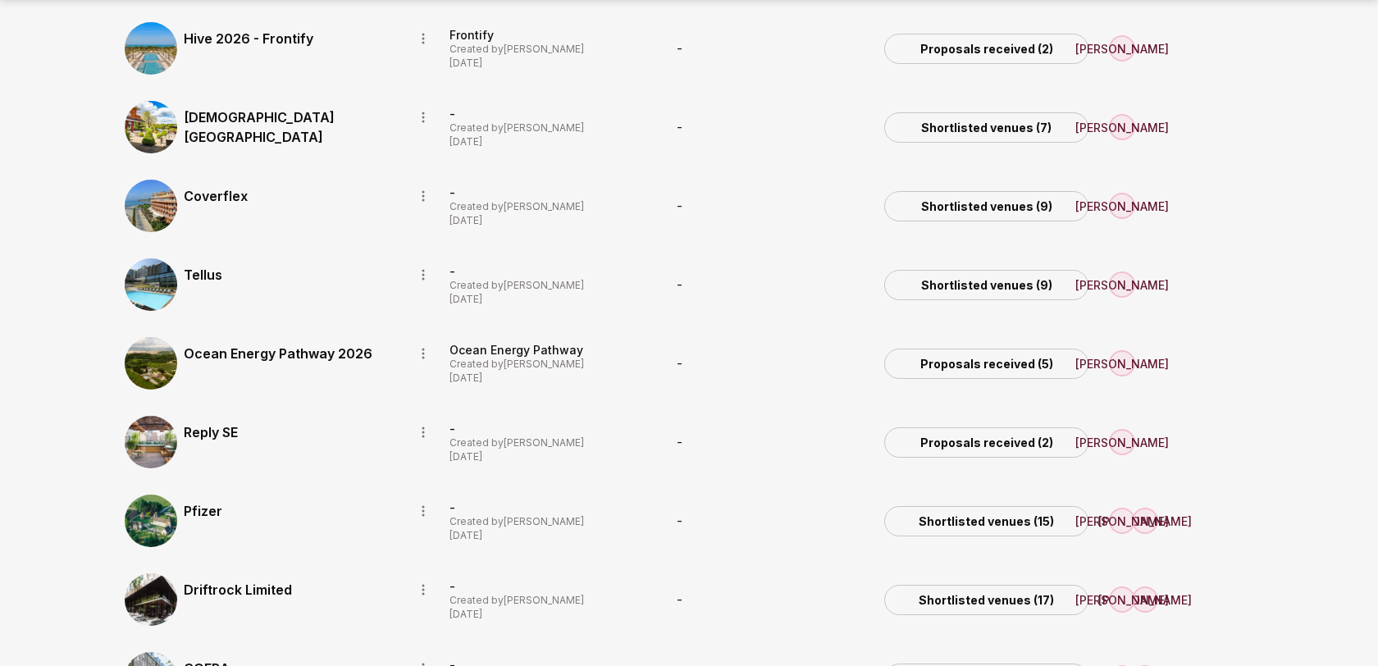
click at [218, 193] on link "Coverflex" at bounding box center [292, 196] width 217 height 20
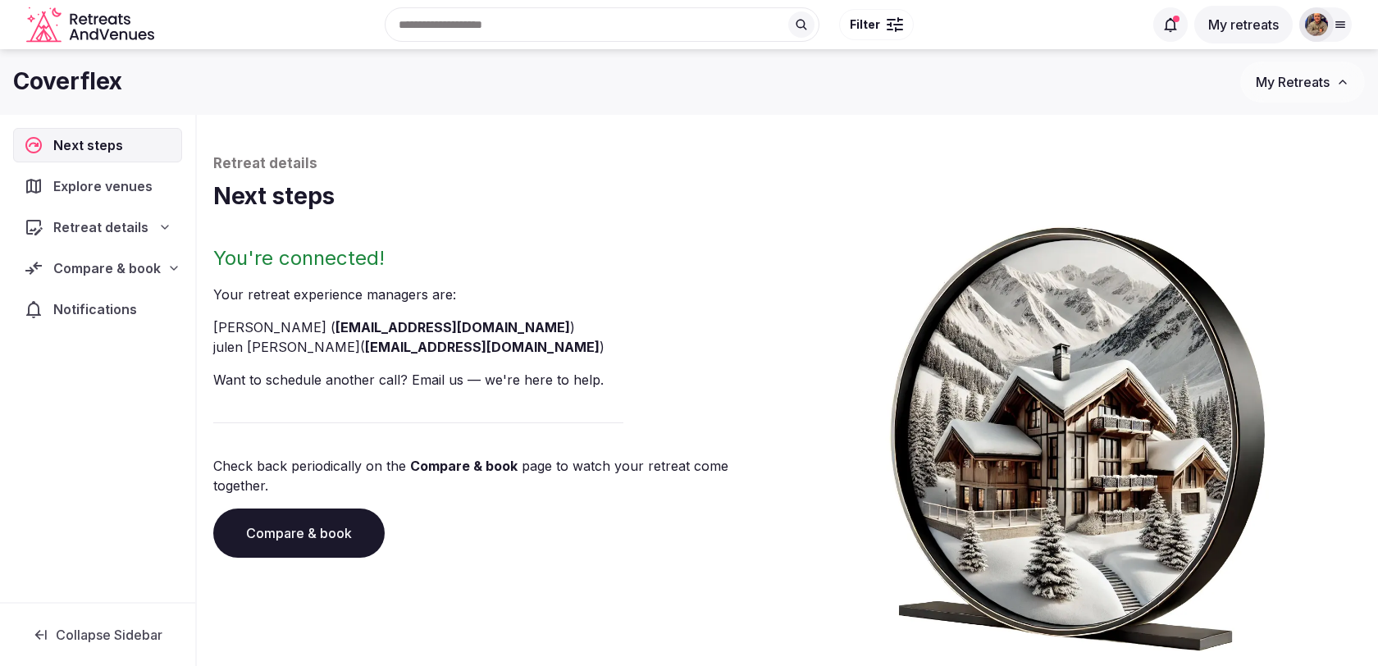
click at [140, 264] on span "Compare & book" at bounding box center [106, 268] width 107 height 20
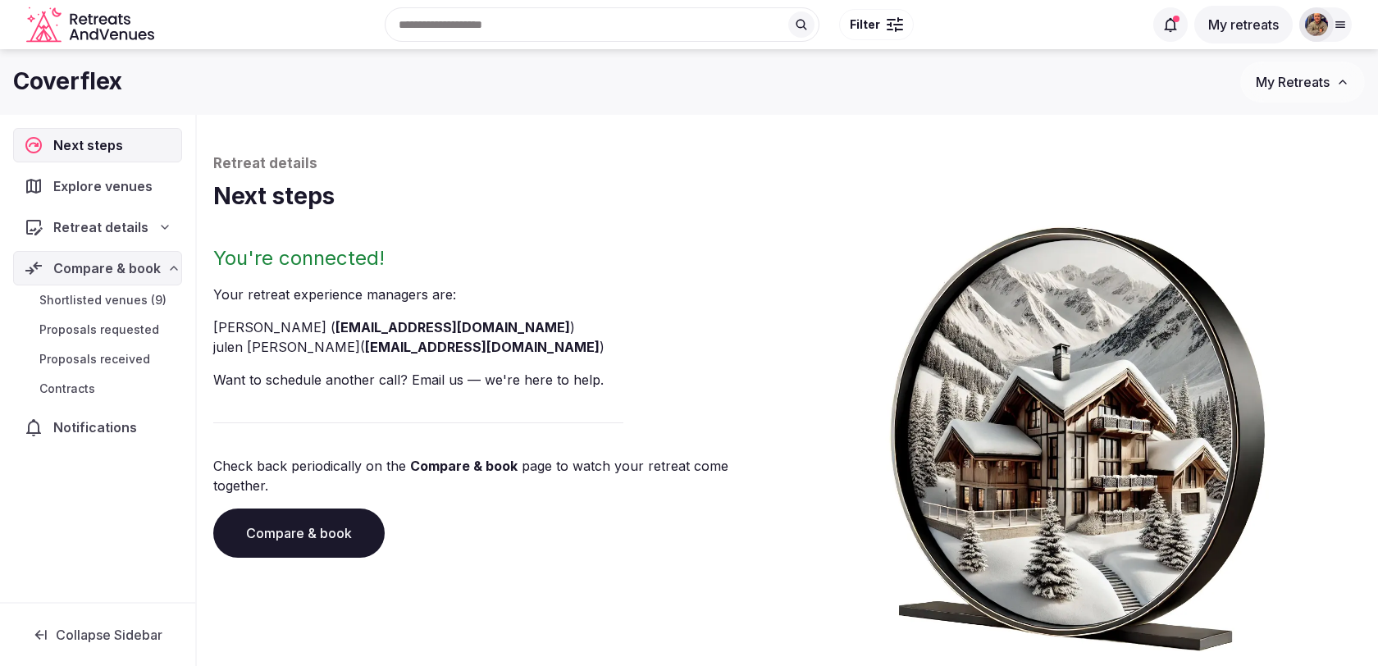
click at [132, 305] on span "Shortlisted venues (9)" at bounding box center [102, 300] width 127 height 16
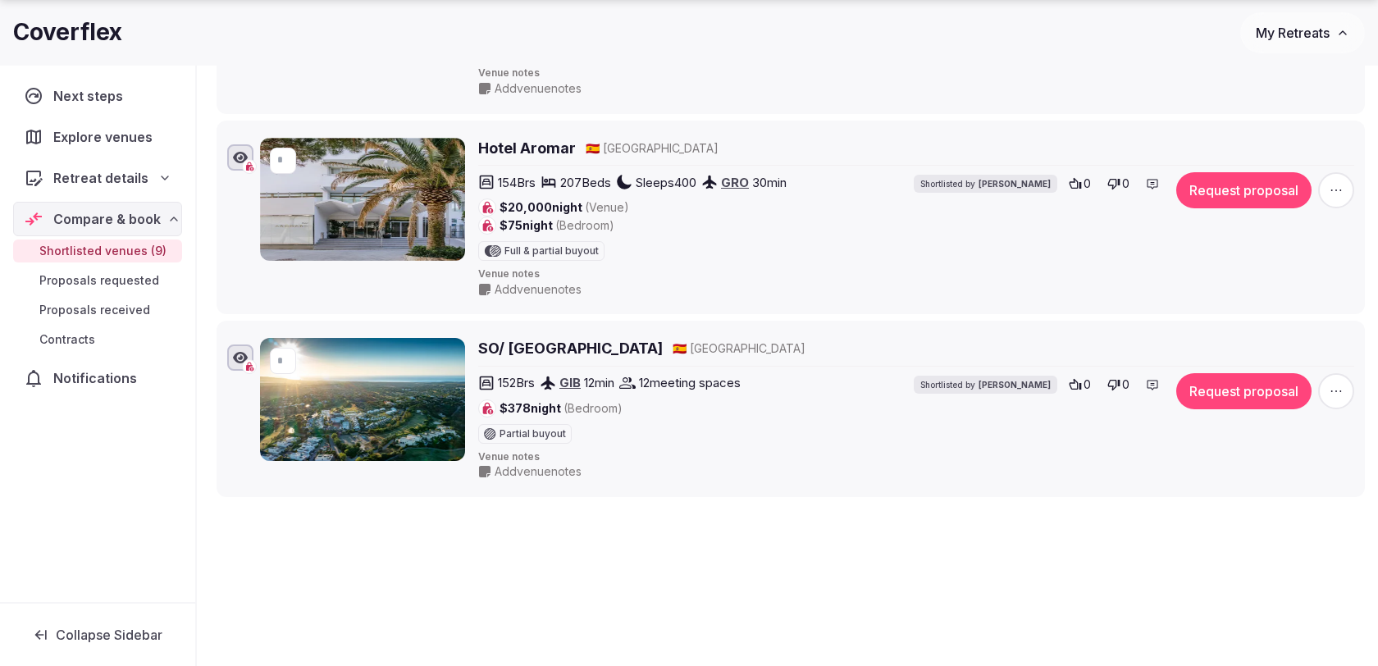
scroll to position [1602, 0]
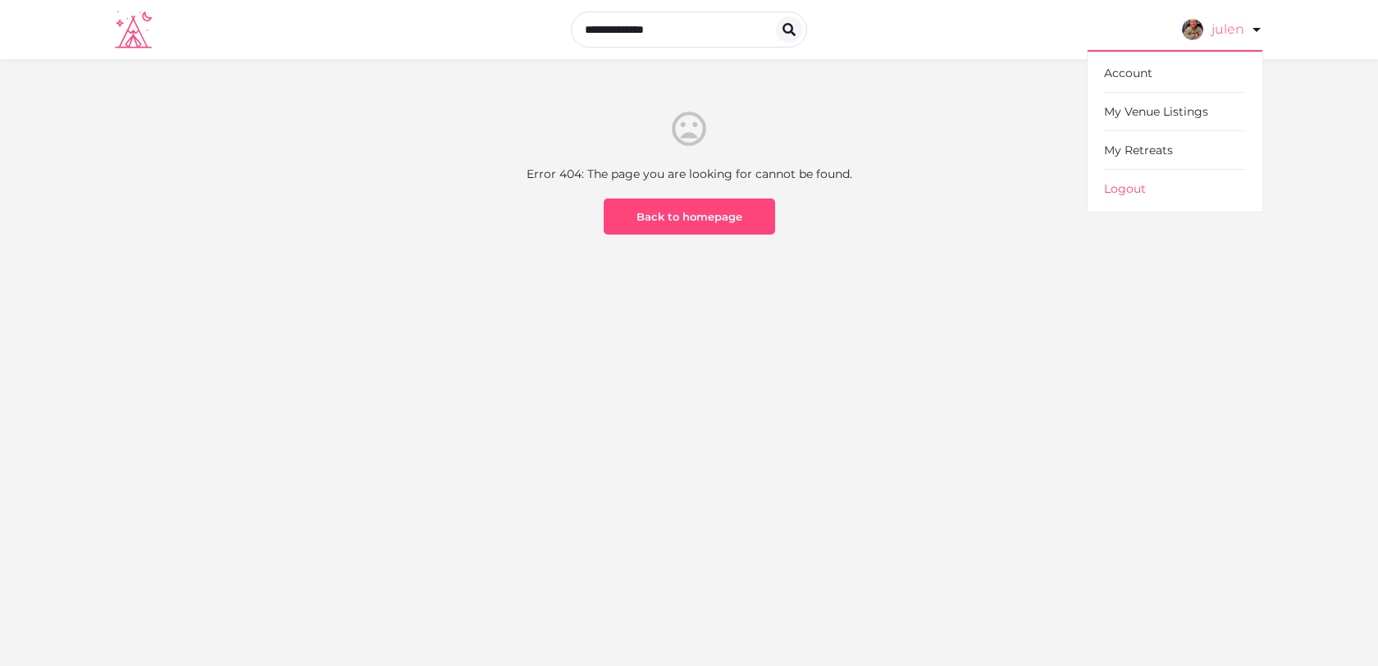
click at [1230, 38] on link "julen" at bounding box center [1222, 30] width 81 height 46
click at [1163, 154] on link "My Retreats" at bounding box center [1175, 150] width 142 height 39
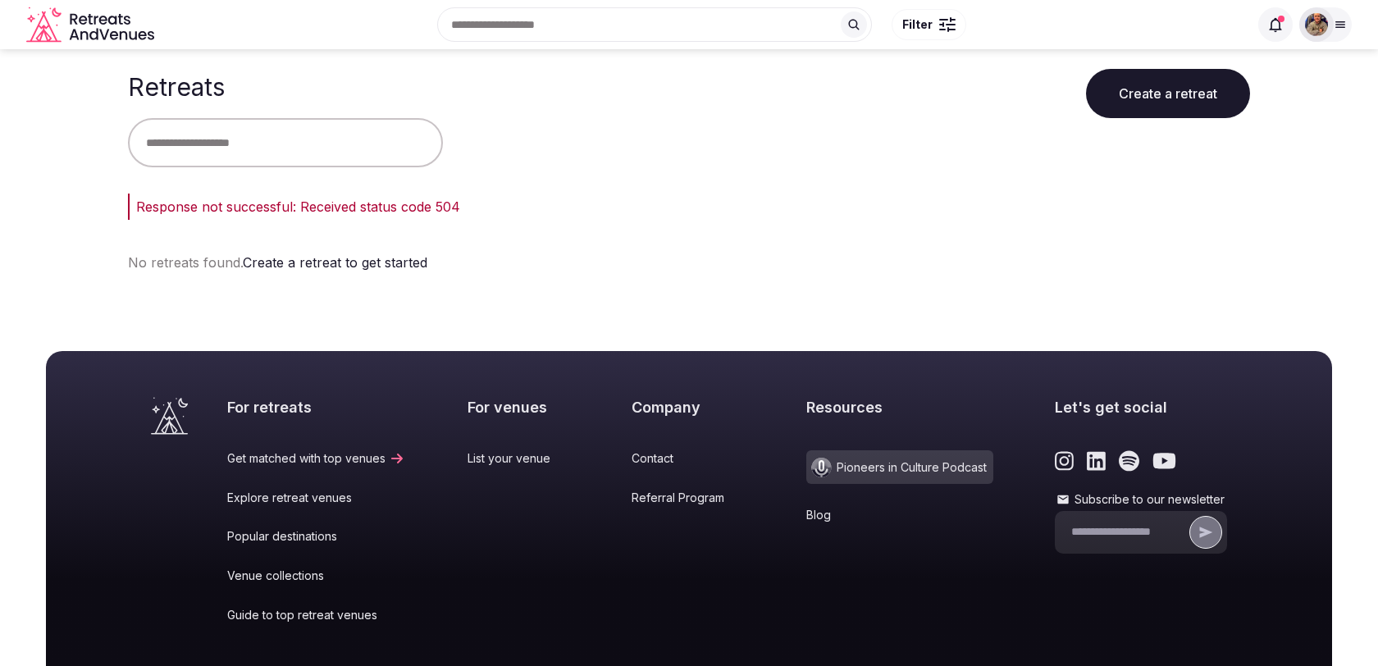
click at [1319, 30] on img at bounding box center [1316, 24] width 23 height 23
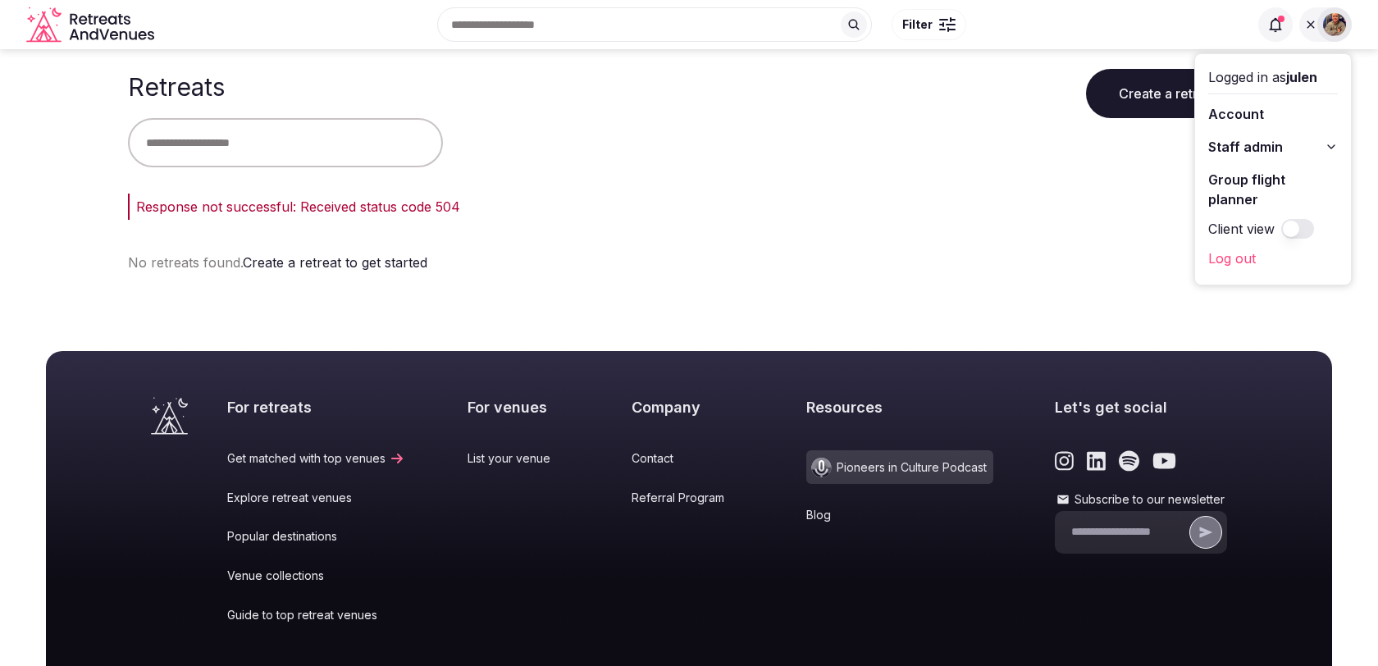
click at [1275, 146] on span "Staff admin" at bounding box center [1246, 147] width 75 height 20
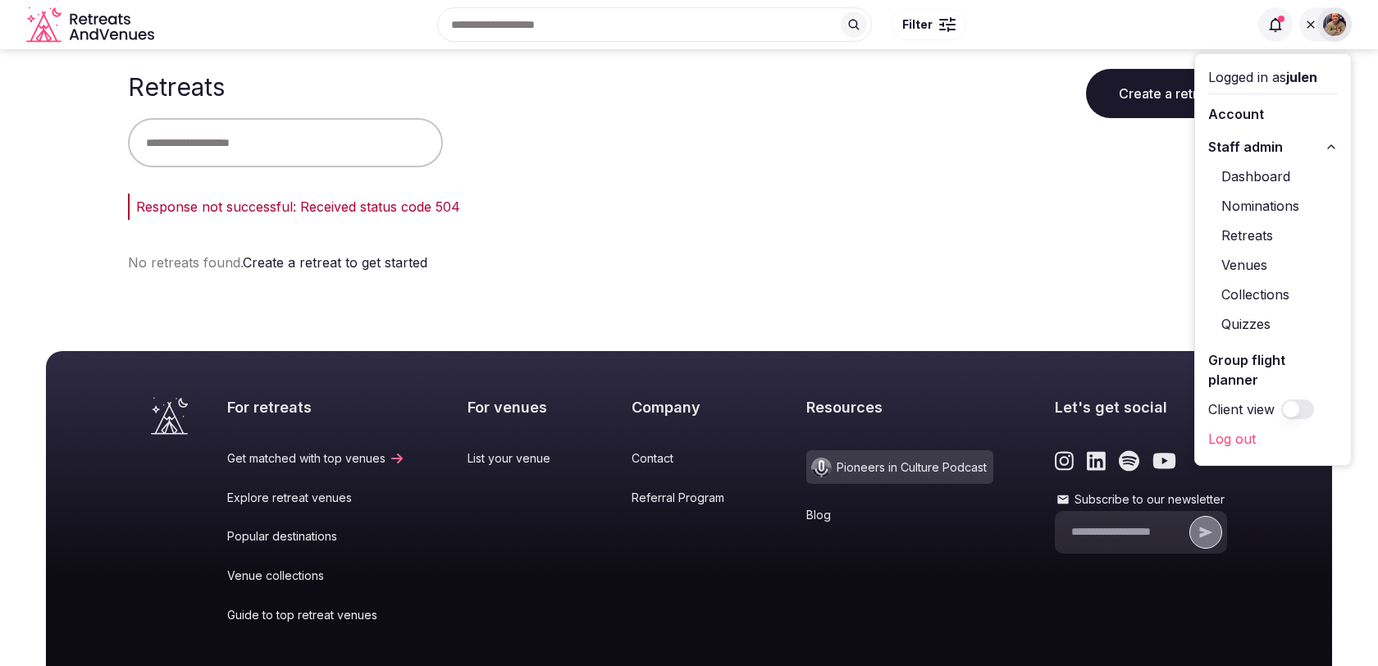
click at [1252, 235] on link "Retreats" at bounding box center [1274, 235] width 130 height 26
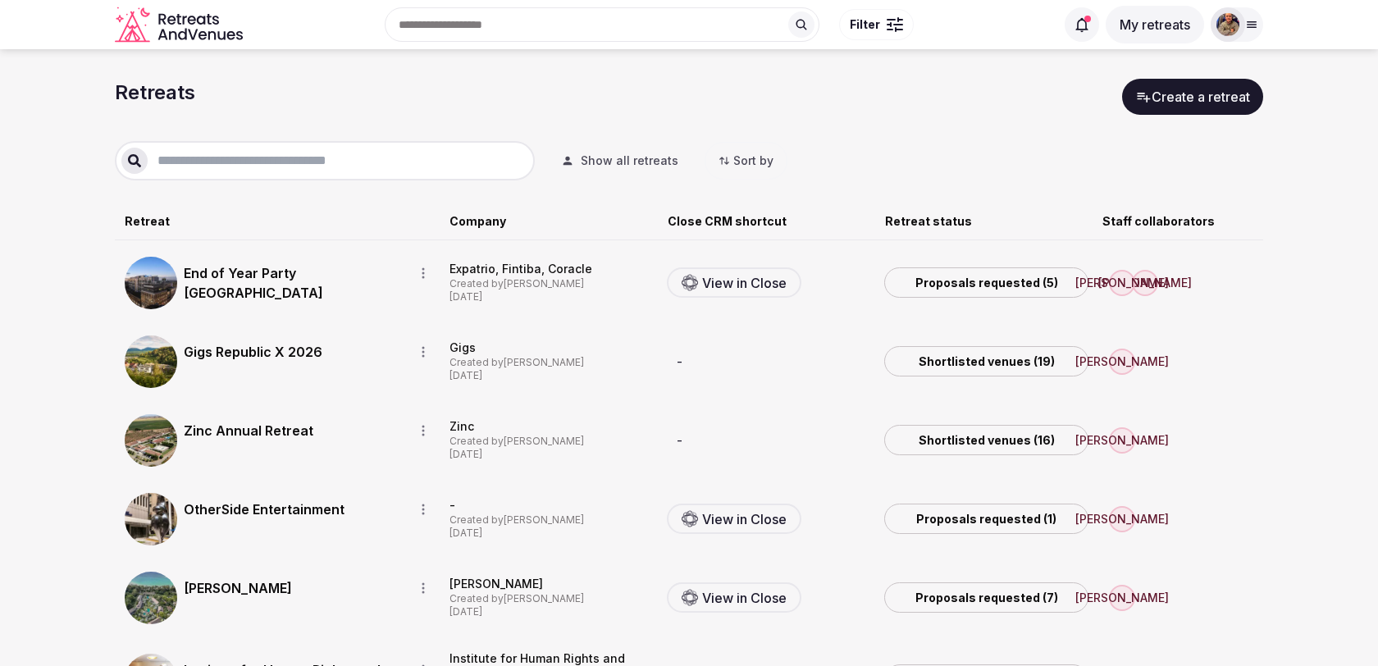
click at [255, 266] on link "End of Year Party Berlin" at bounding box center [292, 282] width 217 height 39
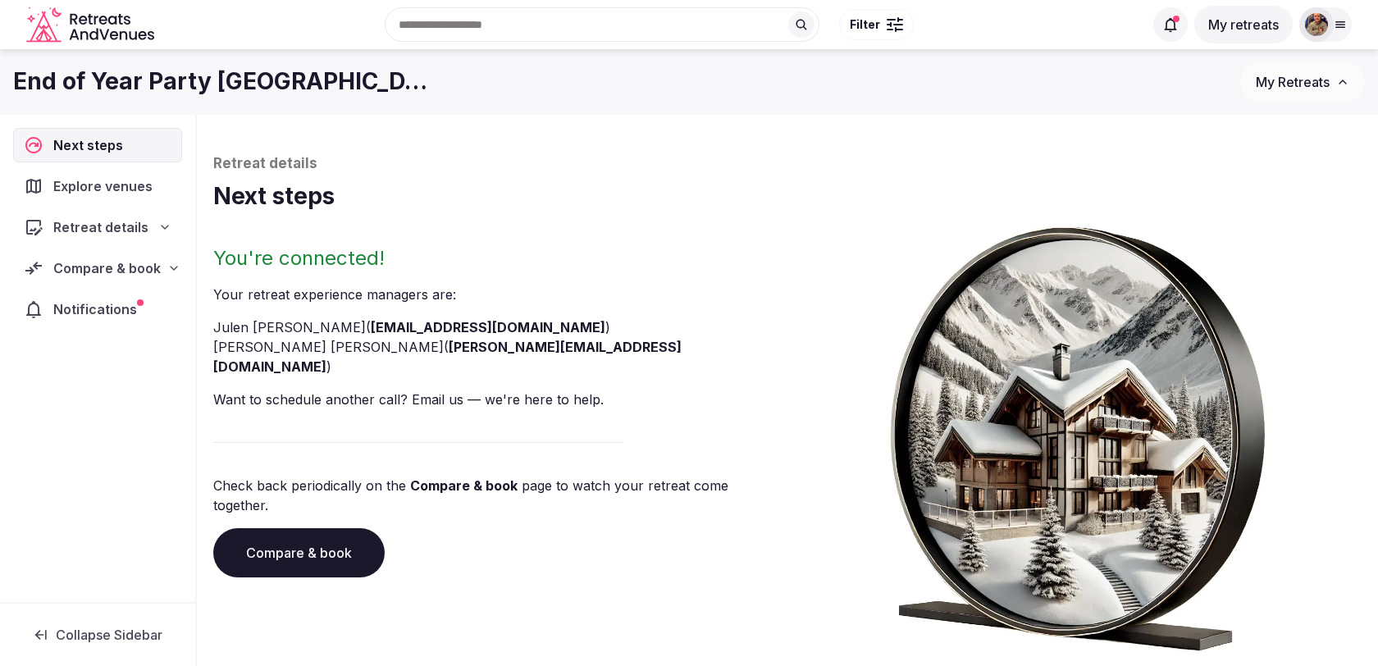
click at [150, 258] on span "Compare & book" at bounding box center [106, 268] width 107 height 20
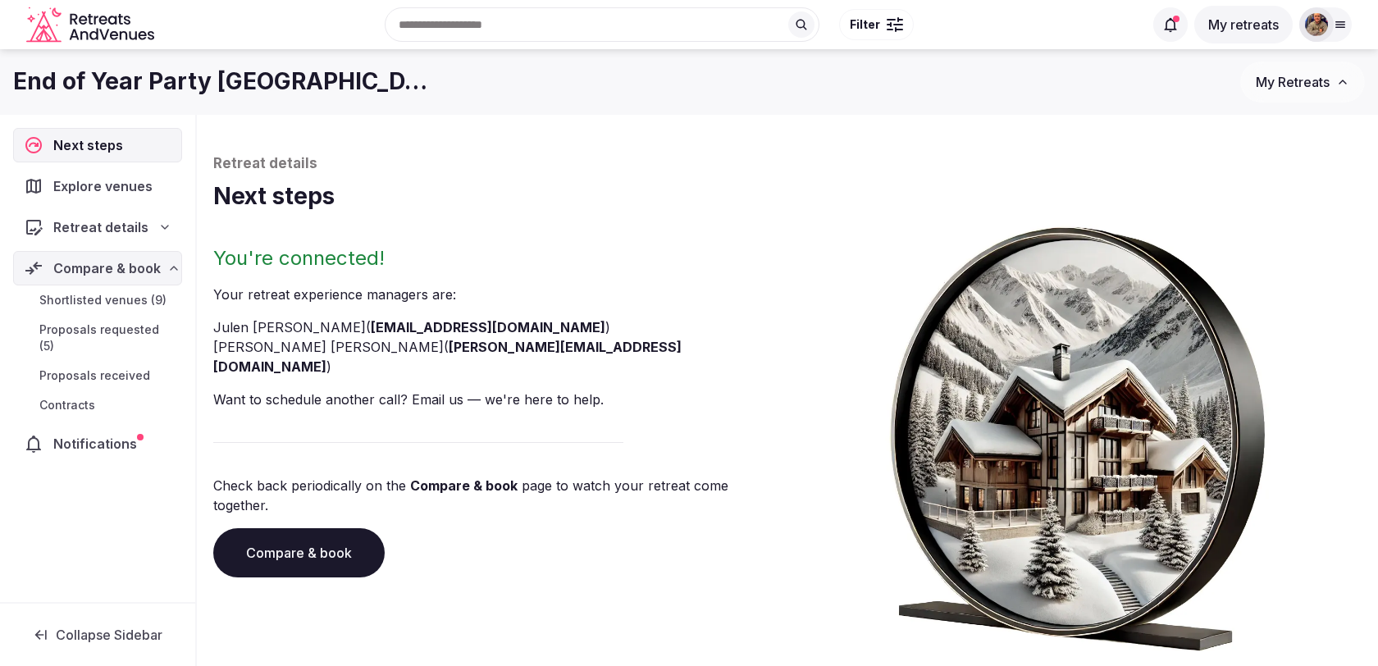
click at [130, 301] on span "Shortlisted venues (9)" at bounding box center [102, 300] width 127 height 16
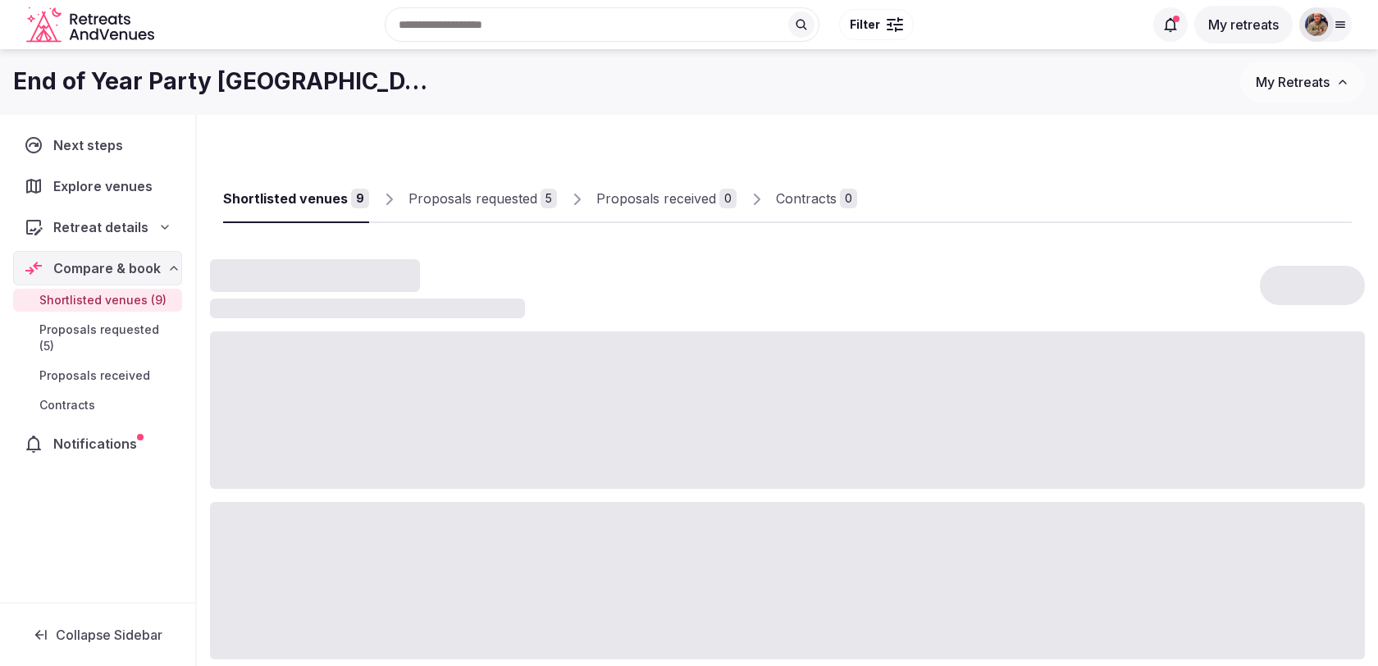
click at [468, 209] on link "Proposals requested 5" at bounding box center [483, 200] width 149 height 48
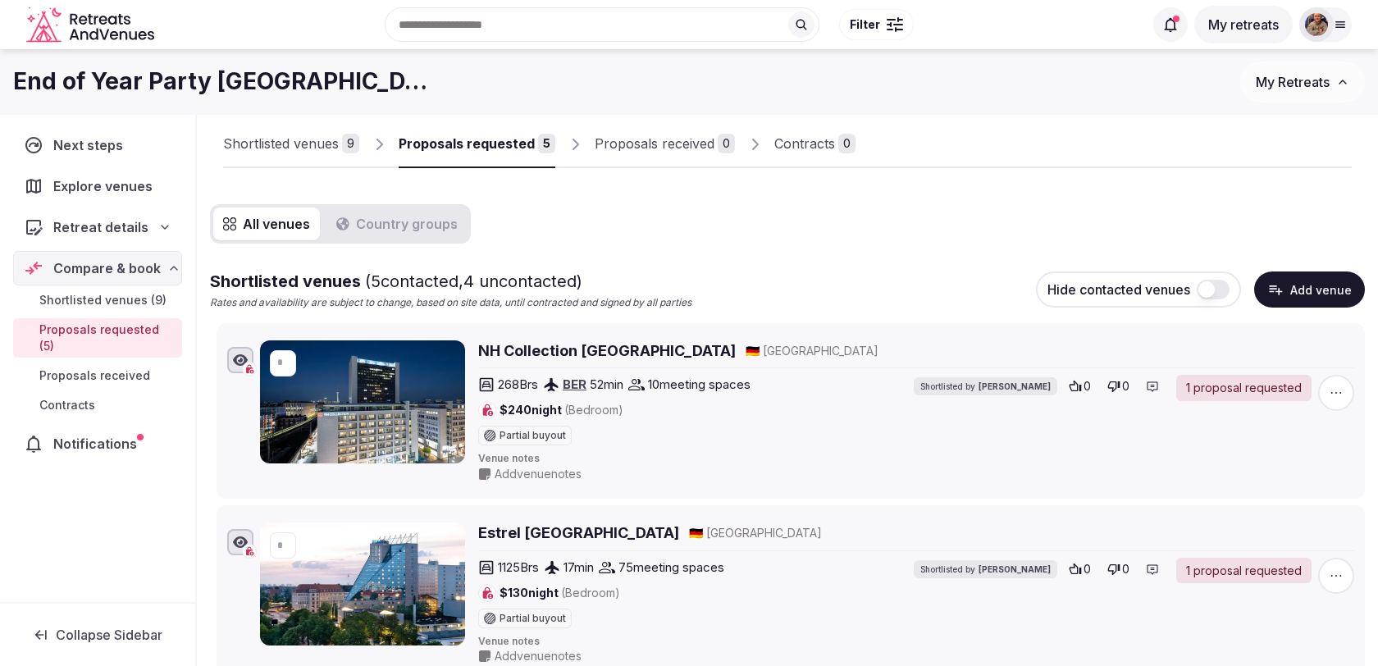
scroll to position [42, 0]
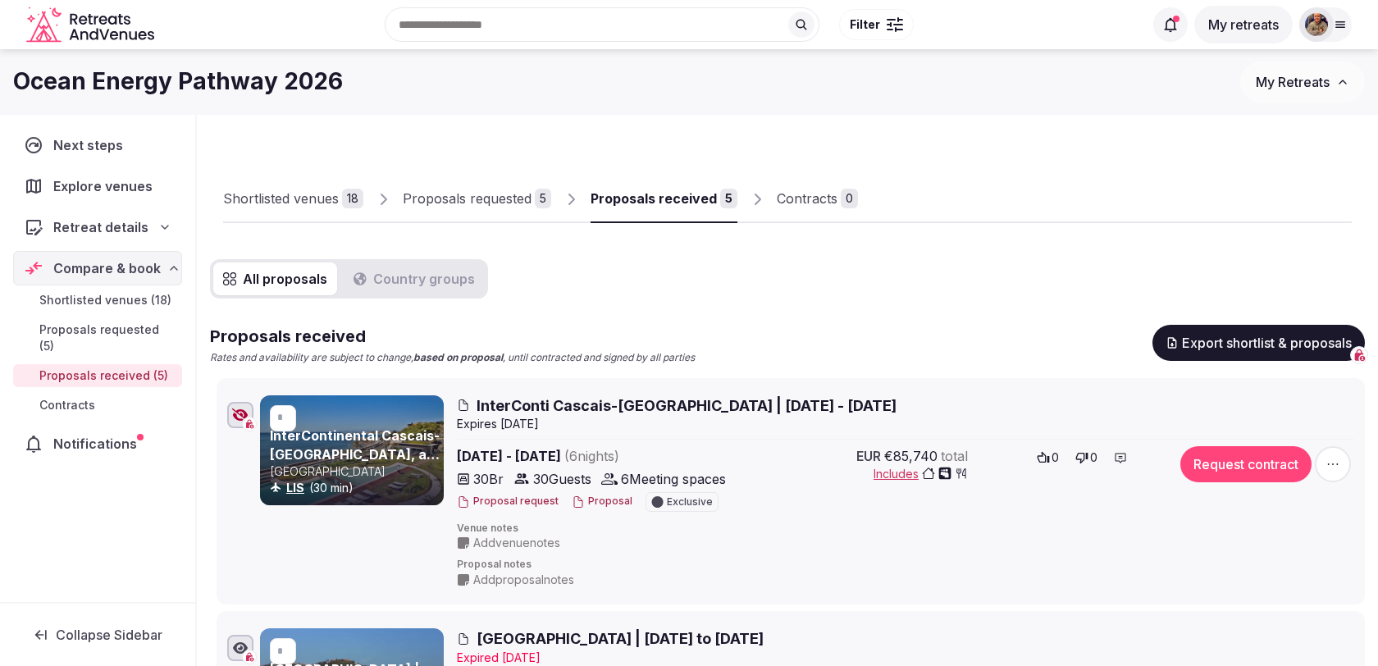
click at [304, 202] on div "Shortlisted venues" at bounding box center [281, 199] width 116 height 20
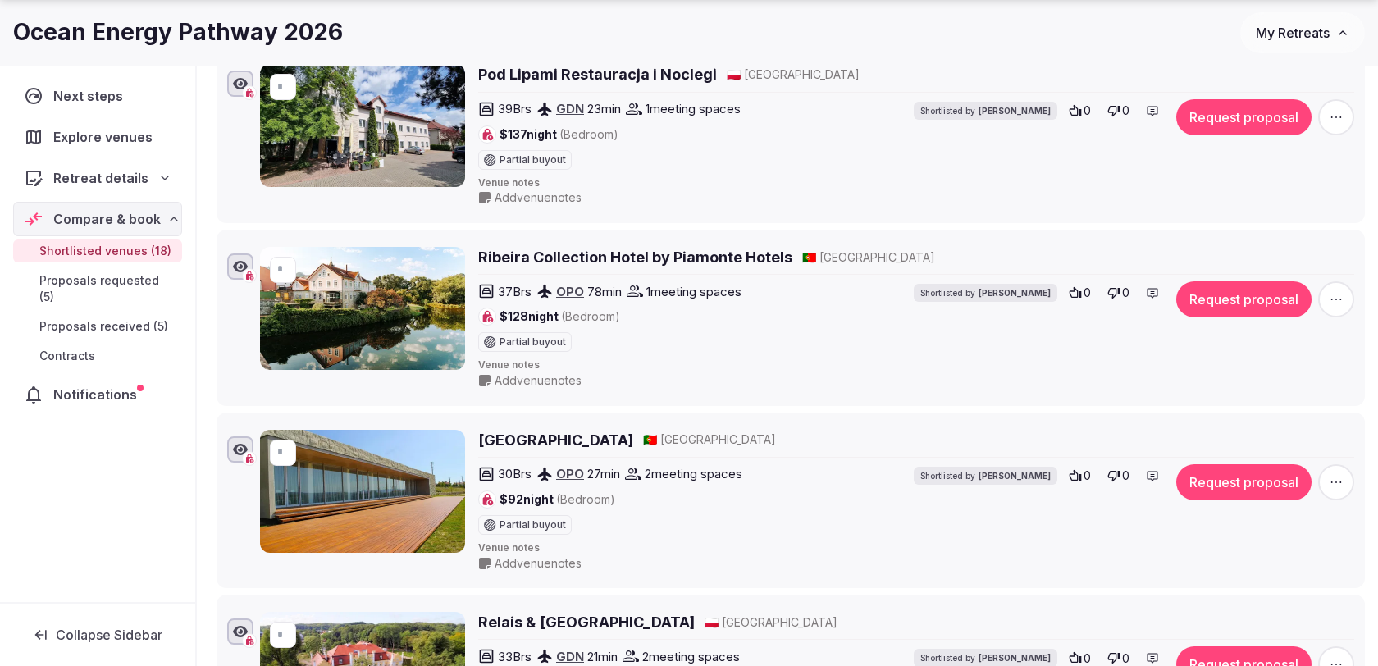
scroll to position [569, 0]
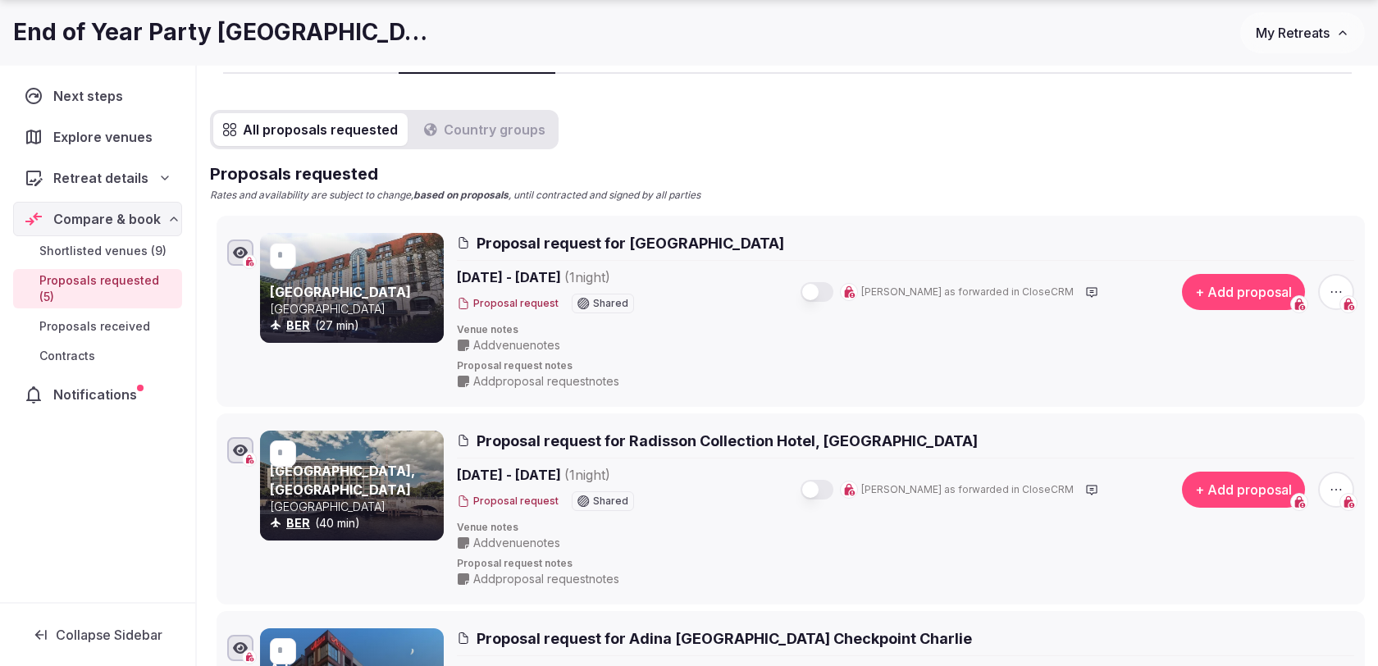
scroll to position [185, 0]
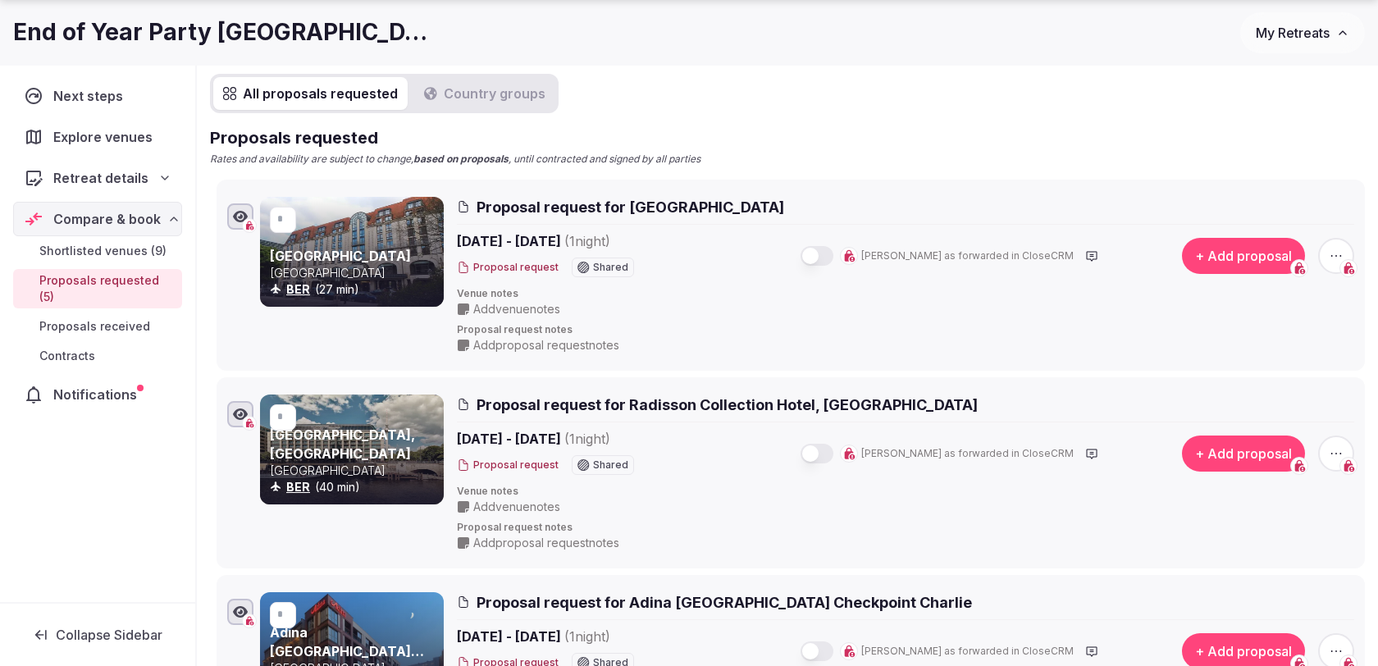
click at [834, 258] on button "button" at bounding box center [817, 256] width 33 height 20
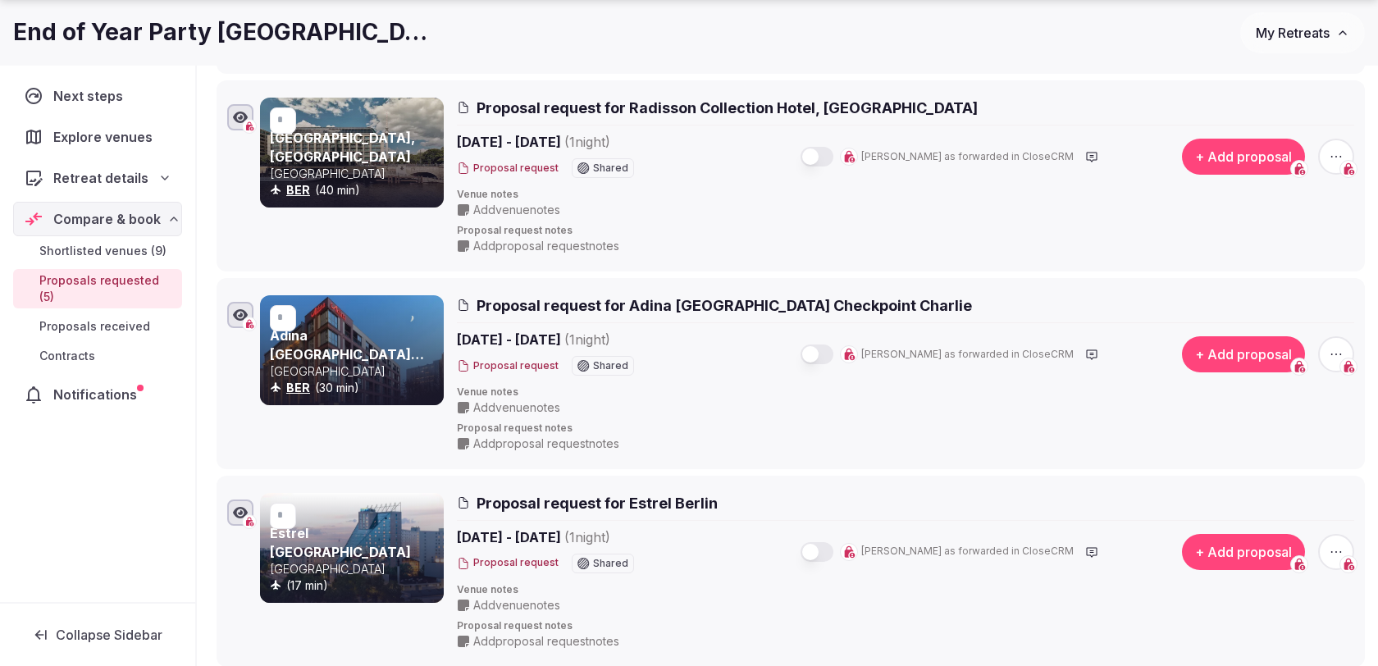
scroll to position [485, 0]
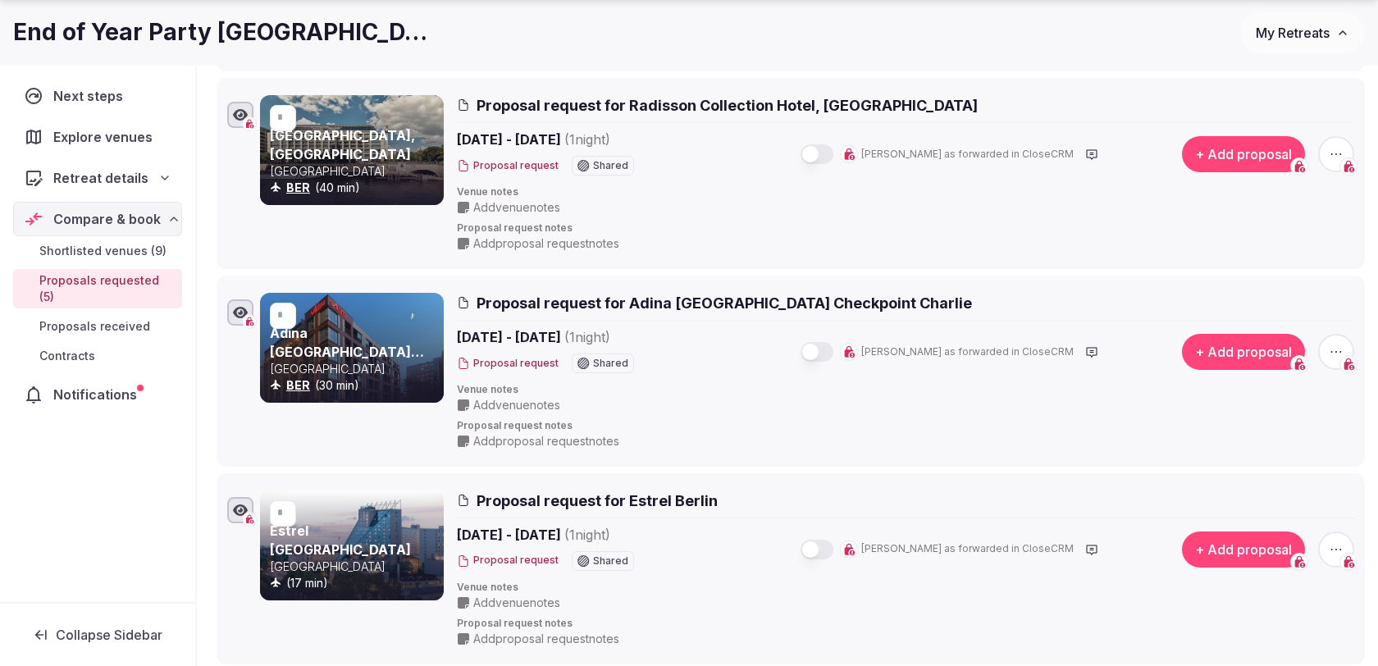
click at [123, 173] on span "Retreat details" at bounding box center [100, 178] width 95 height 20
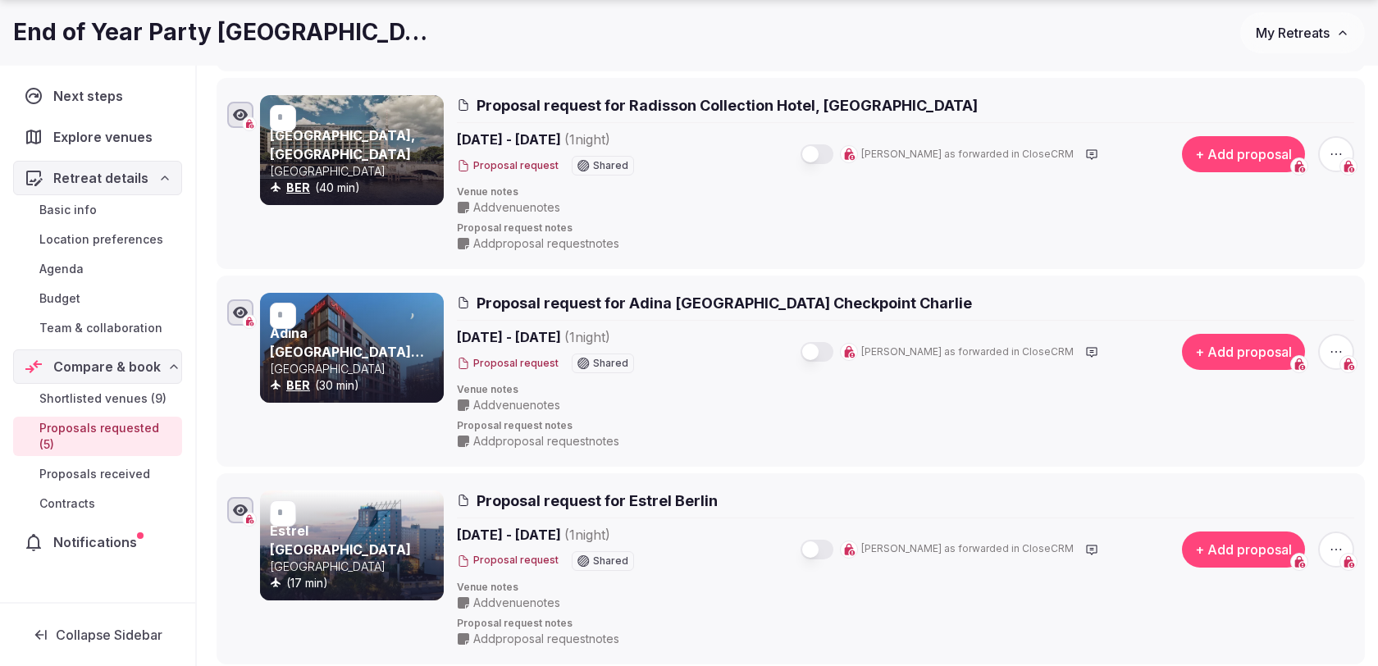
click at [80, 290] on span "Budget" at bounding box center [59, 298] width 41 height 16
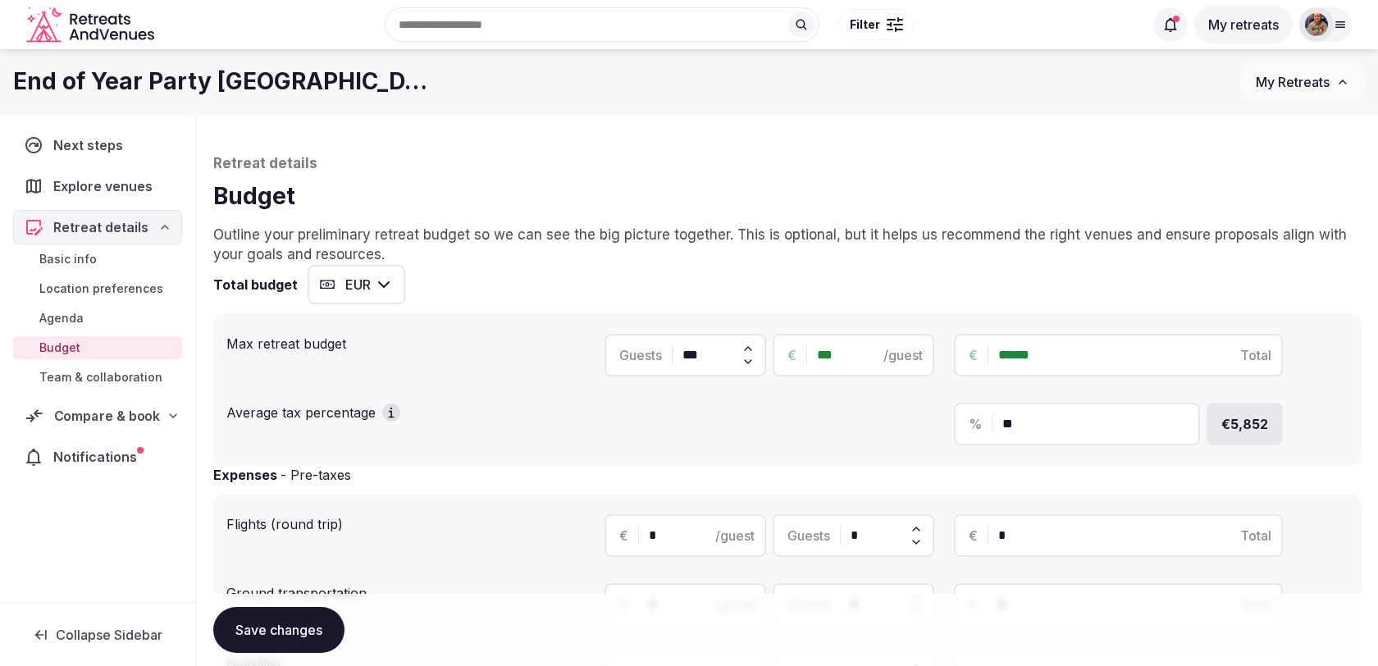
click at [46, 420] on div "Compare & book" at bounding box center [92, 416] width 135 height 20
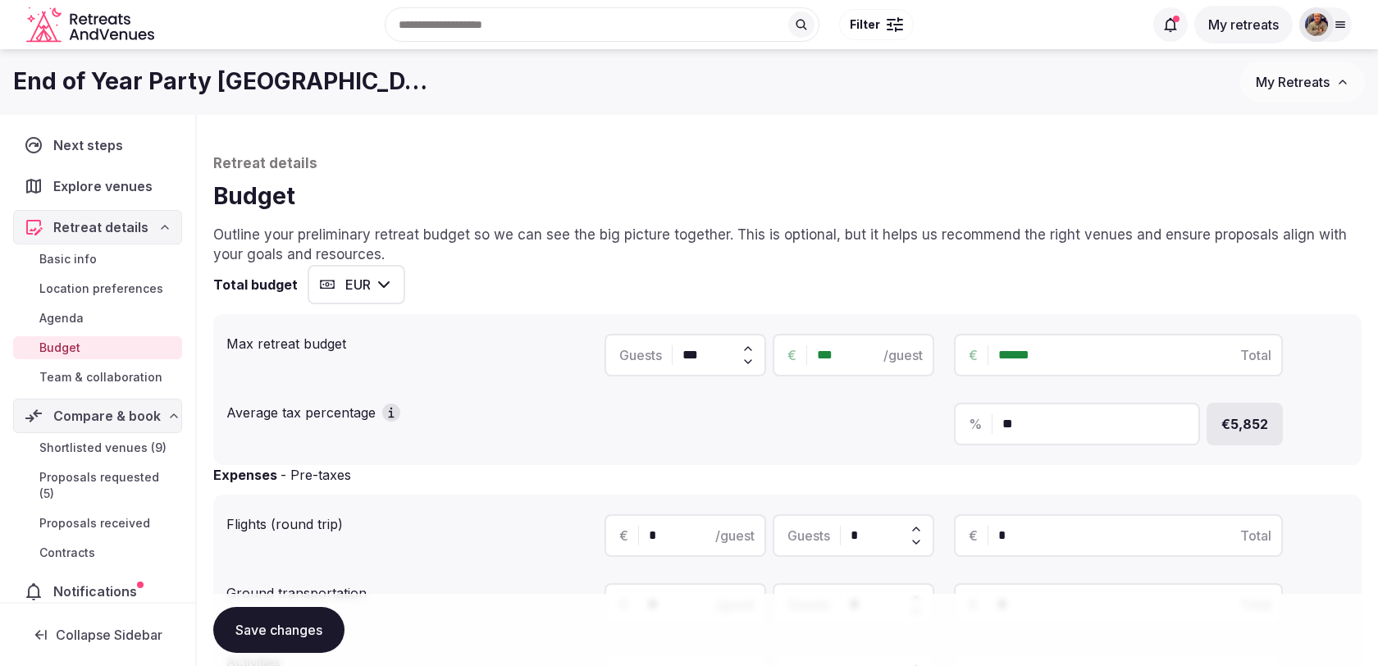
click at [85, 478] on span "Proposals requested (5)" at bounding box center [107, 485] width 136 height 33
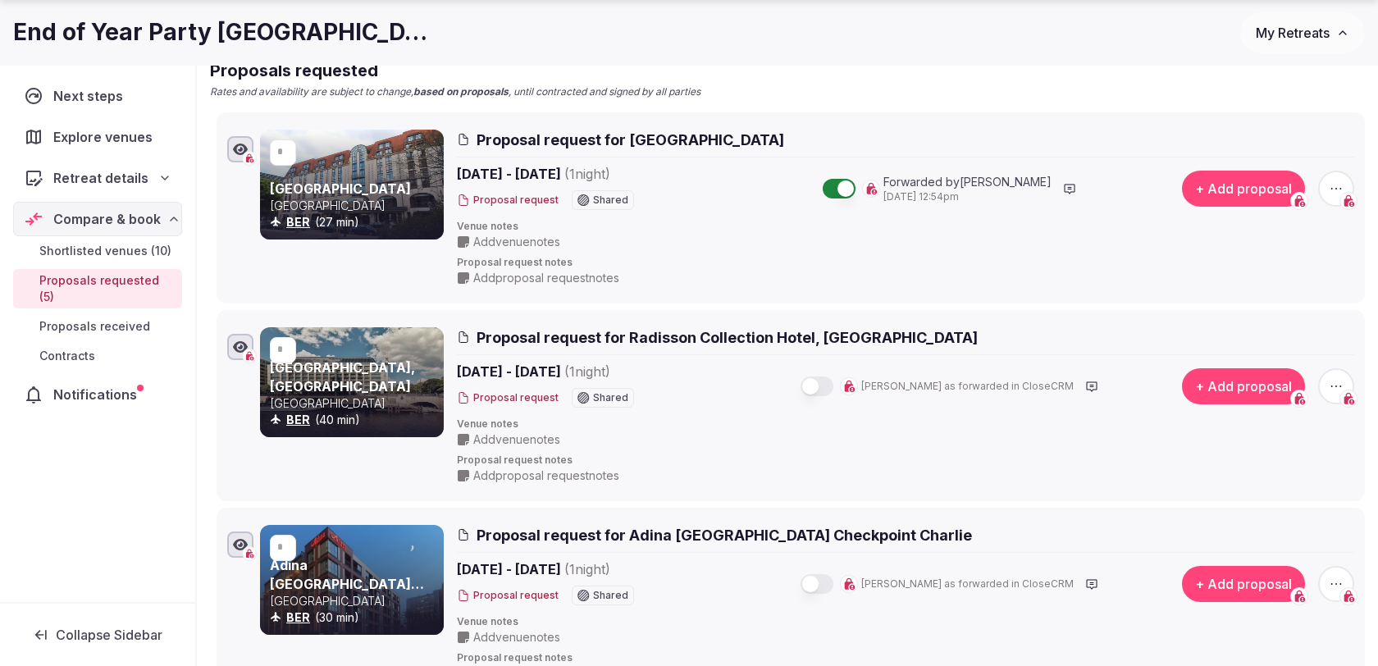
scroll to position [264, 0]
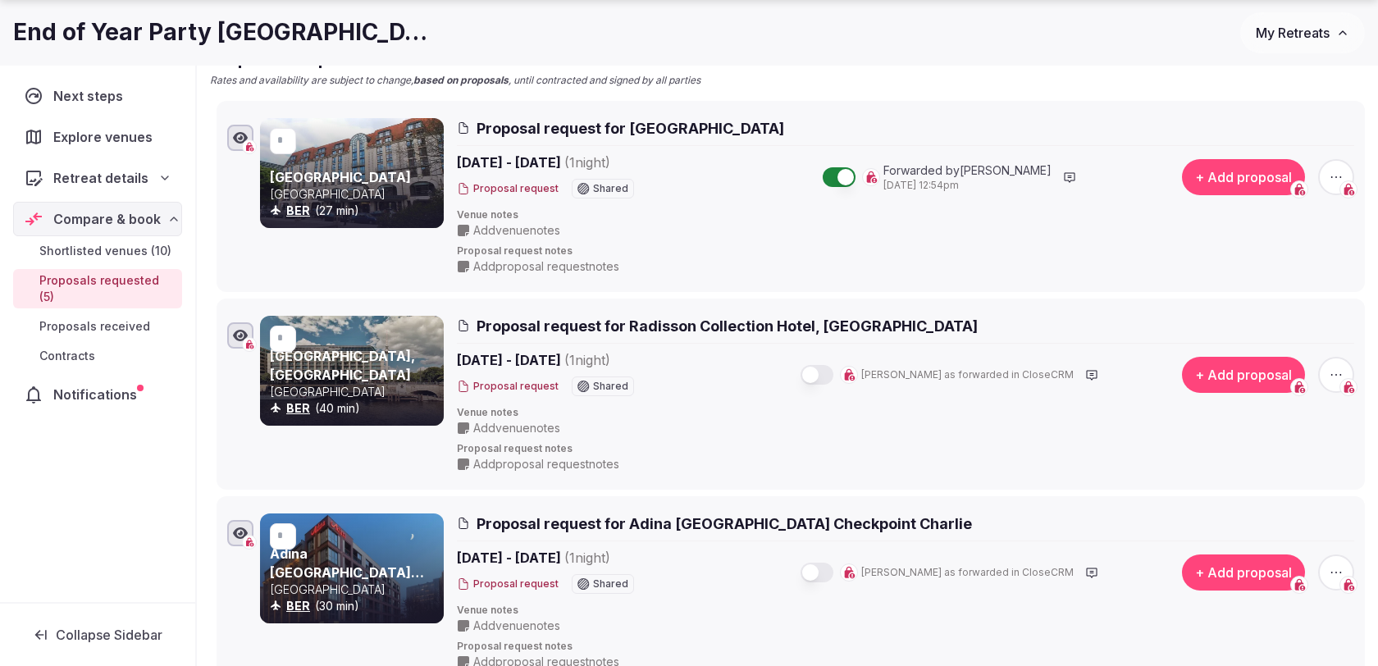
click at [834, 365] on button "button" at bounding box center [817, 375] width 33 height 20
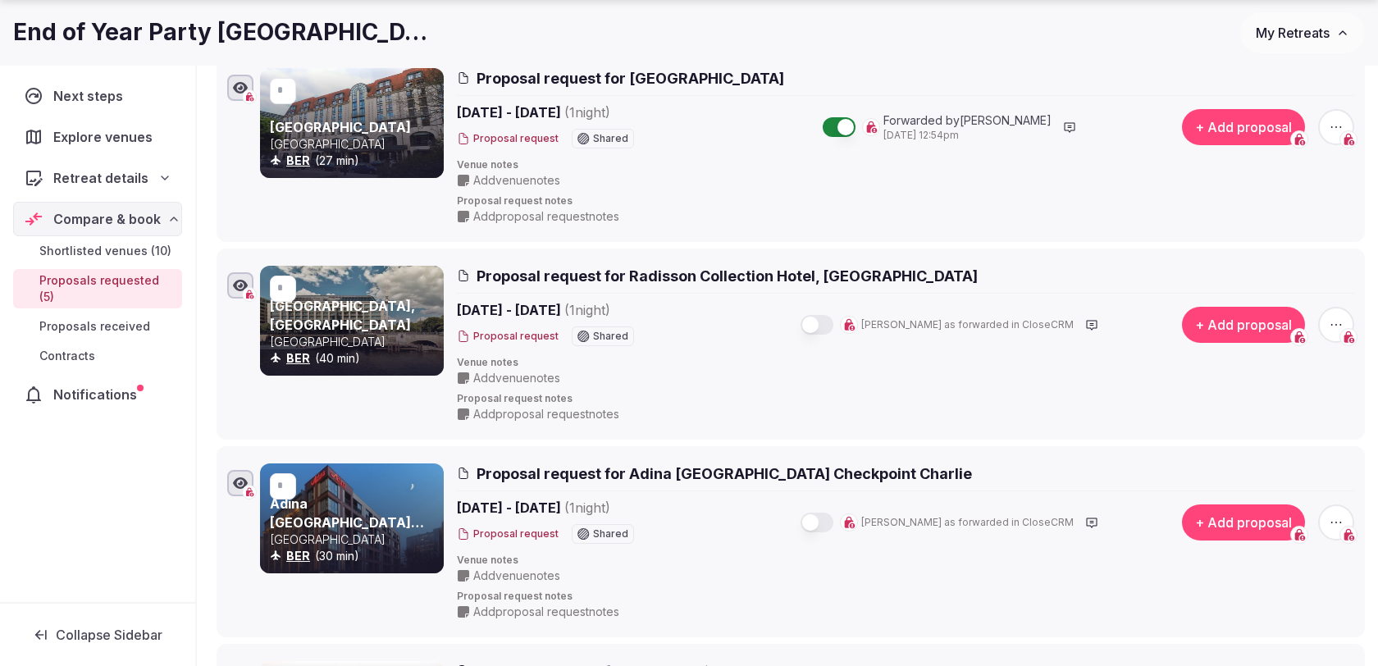
scroll to position [350, 0]
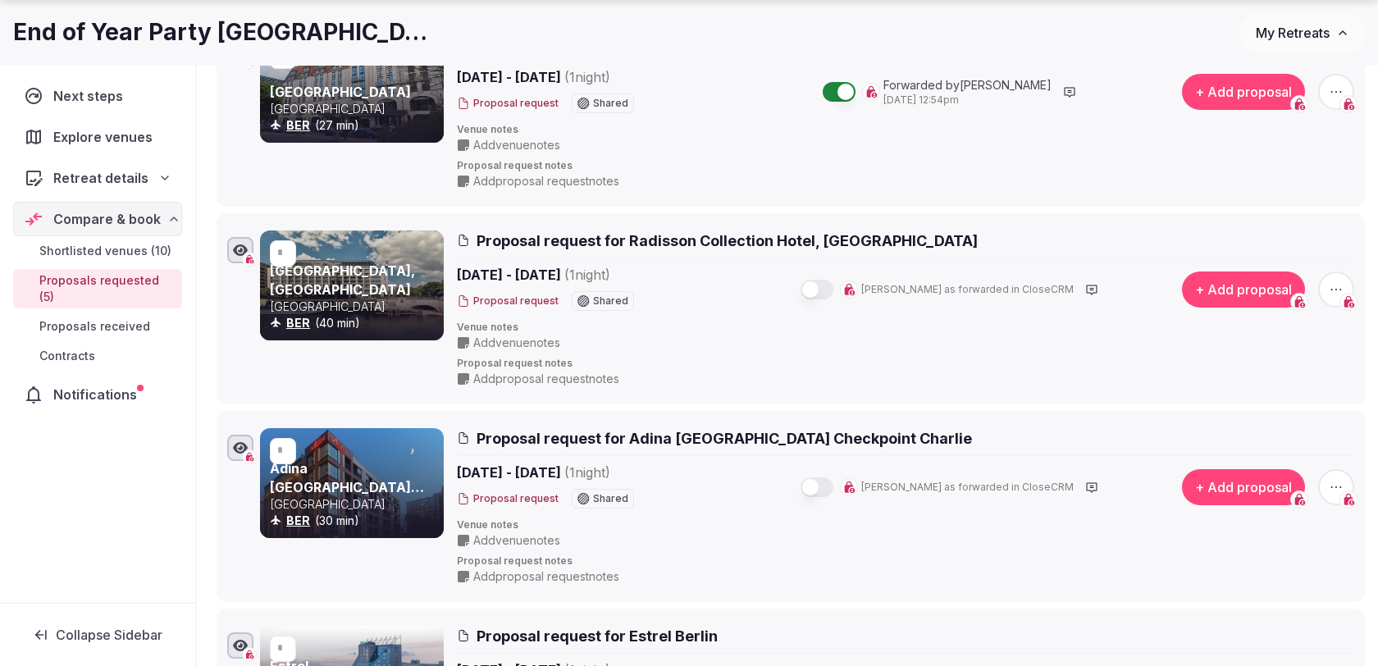
click at [834, 295] on button "button" at bounding box center [817, 290] width 33 height 20
click at [834, 291] on button "button" at bounding box center [817, 290] width 33 height 20
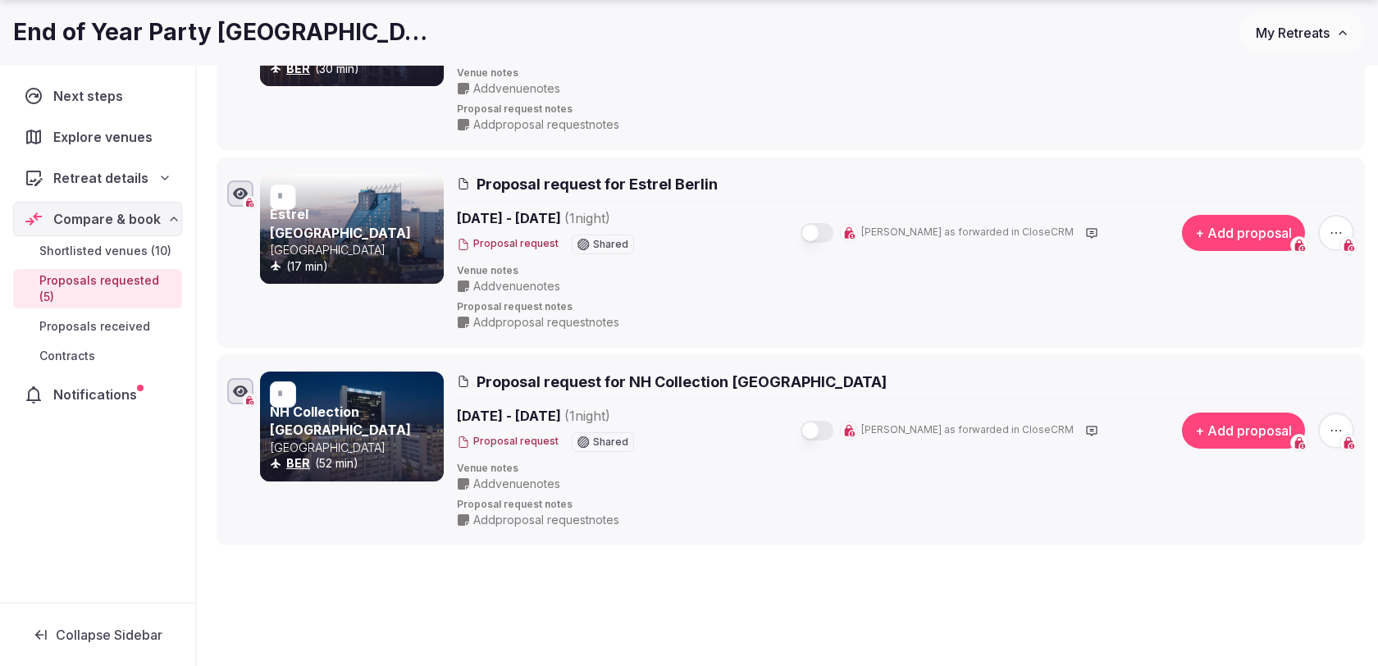
scroll to position [804, 0]
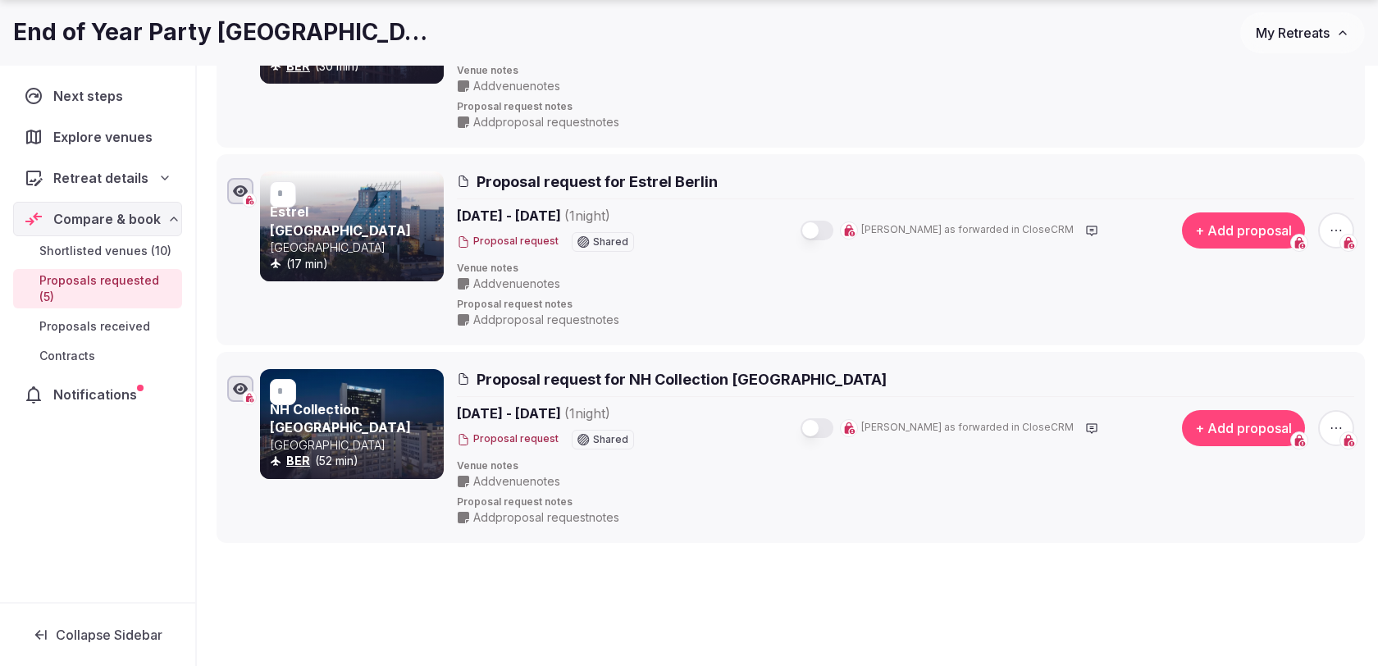
click at [834, 228] on button "button" at bounding box center [817, 231] width 33 height 20
click at [834, 425] on button "button" at bounding box center [817, 428] width 33 height 20
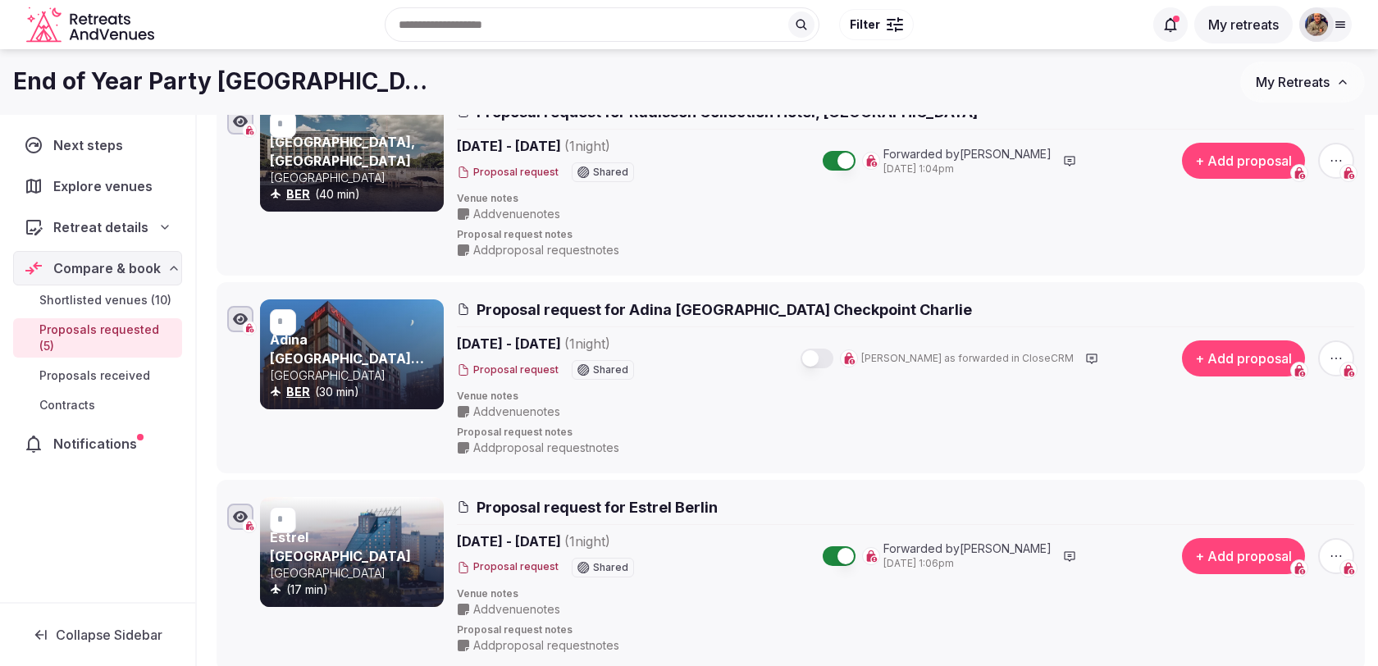
scroll to position [465, 0]
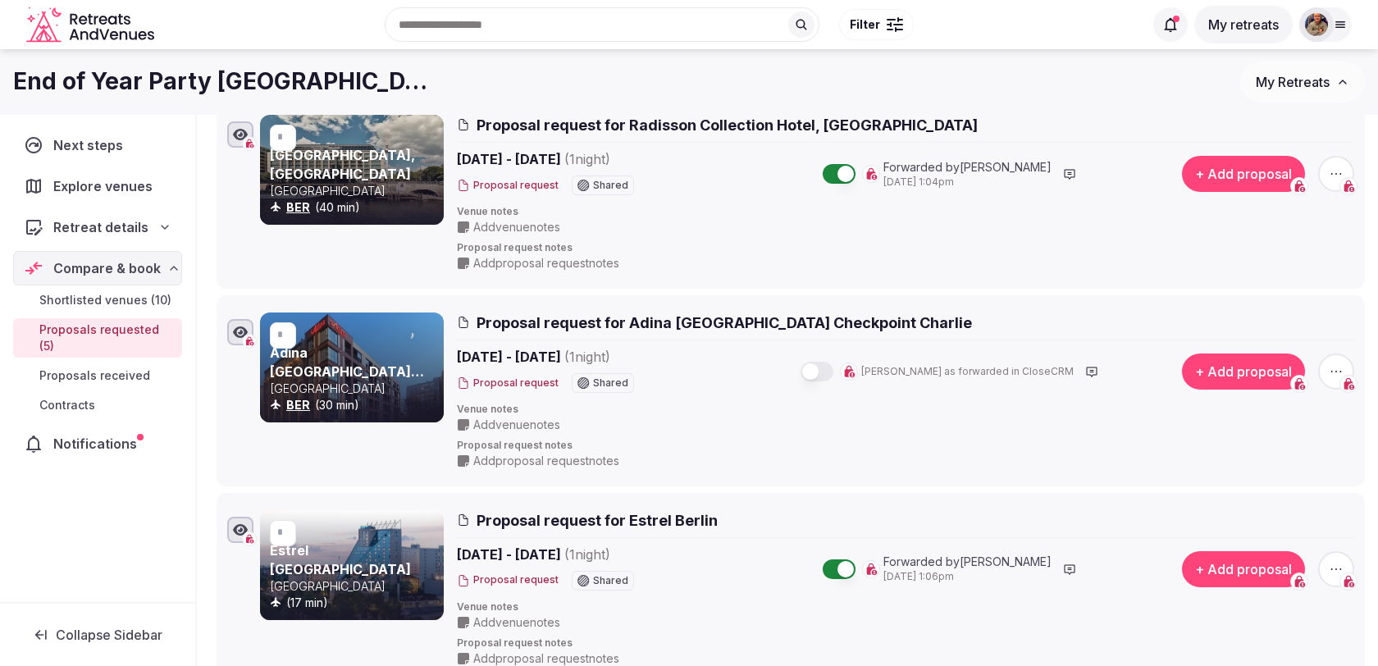
click at [834, 374] on button "button" at bounding box center [817, 372] width 33 height 20
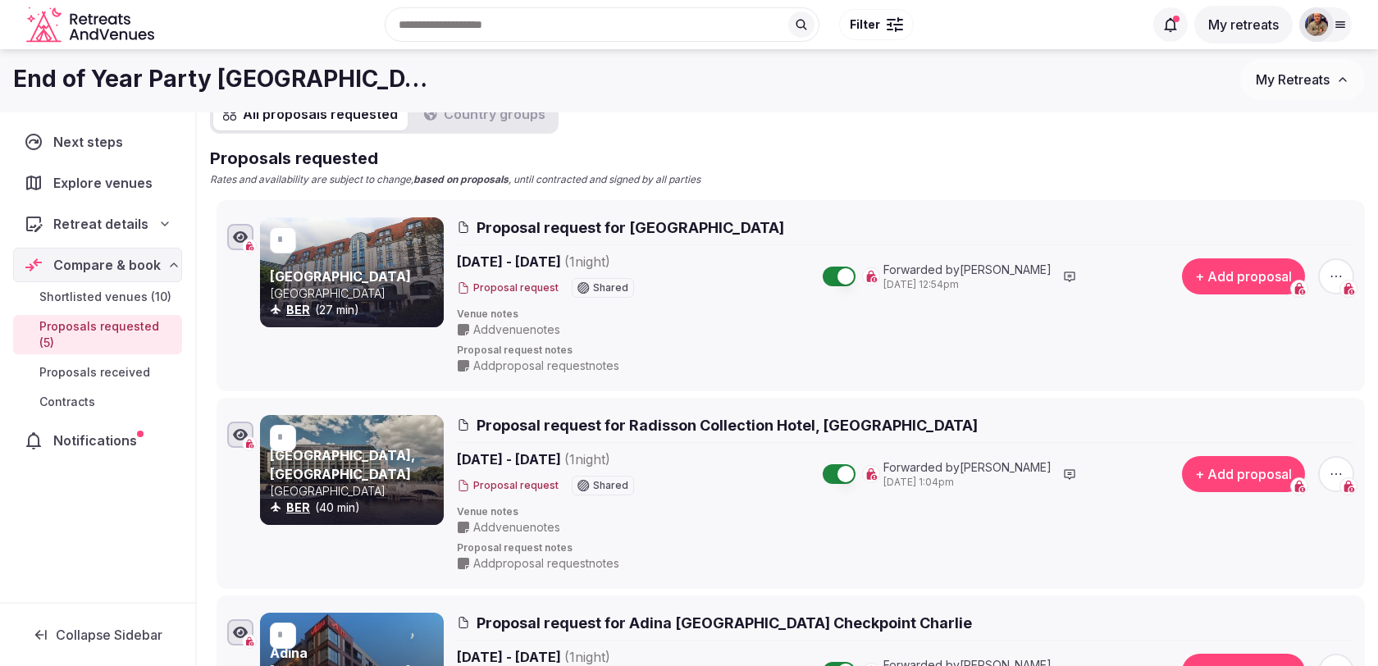
scroll to position [0, 0]
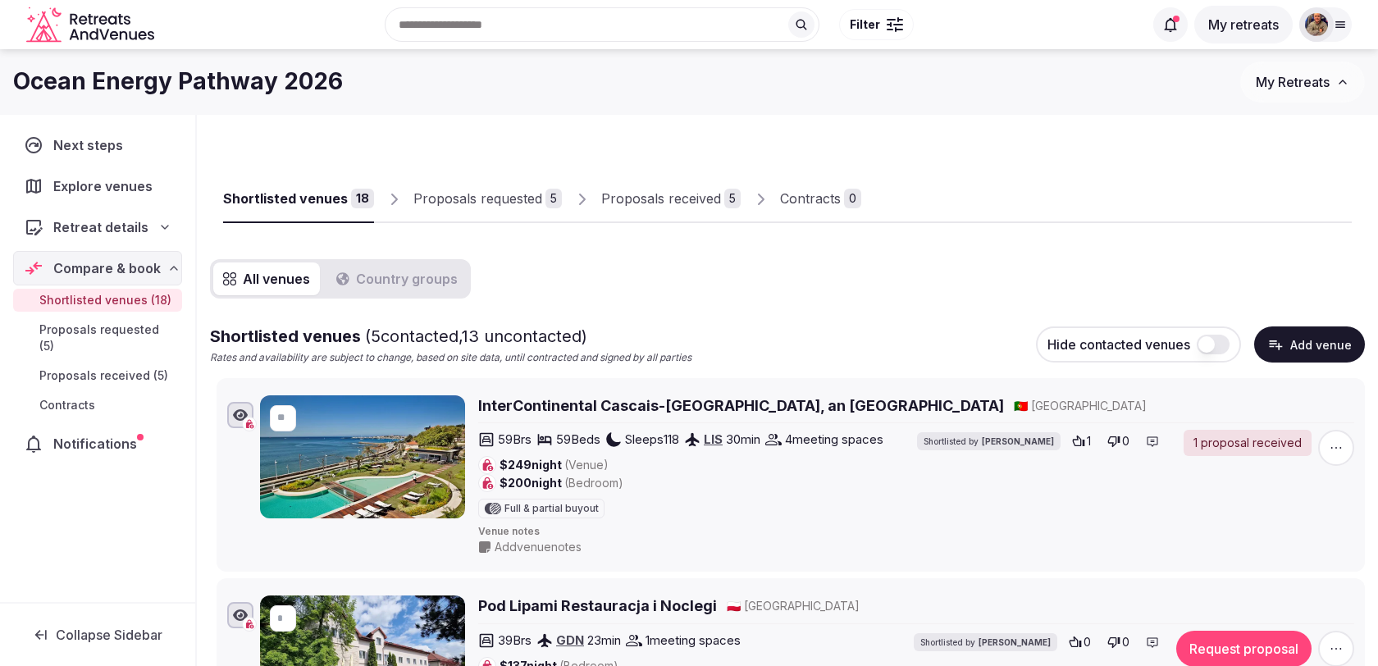
click at [658, 209] on link "Proposals received 5" at bounding box center [670, 200] width 139 height 48
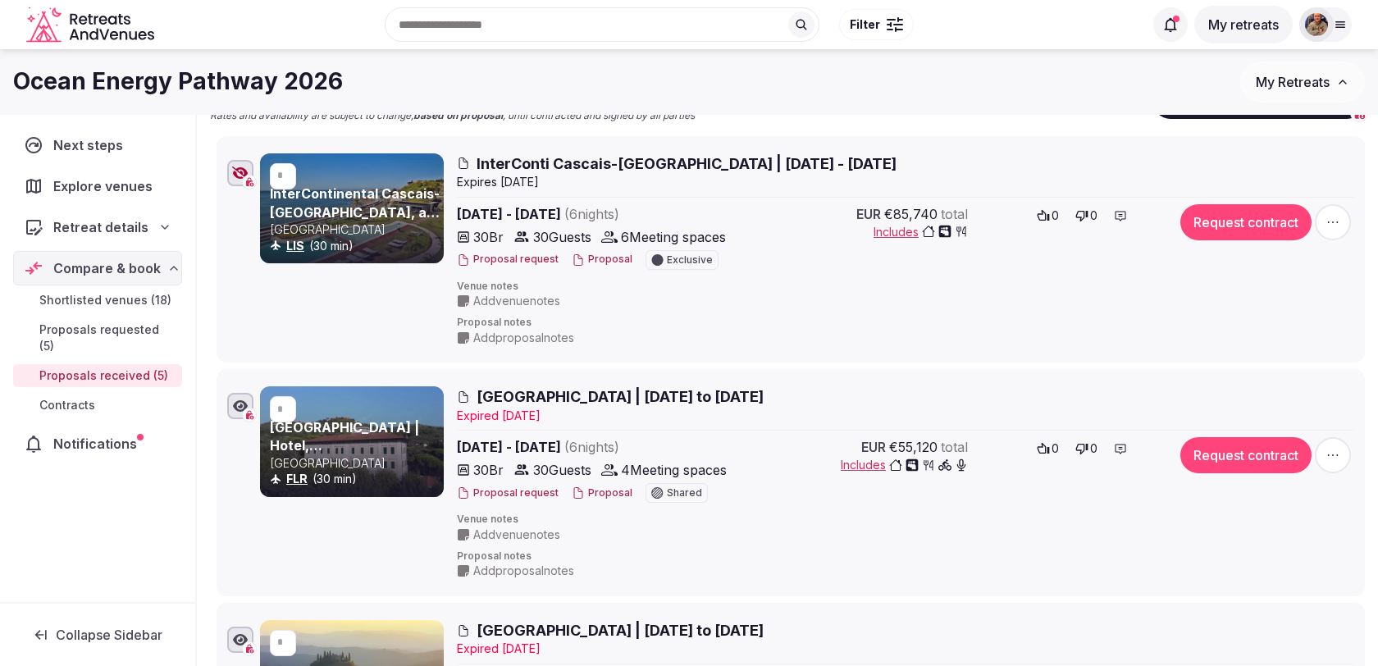
scroll to position [241, 0]
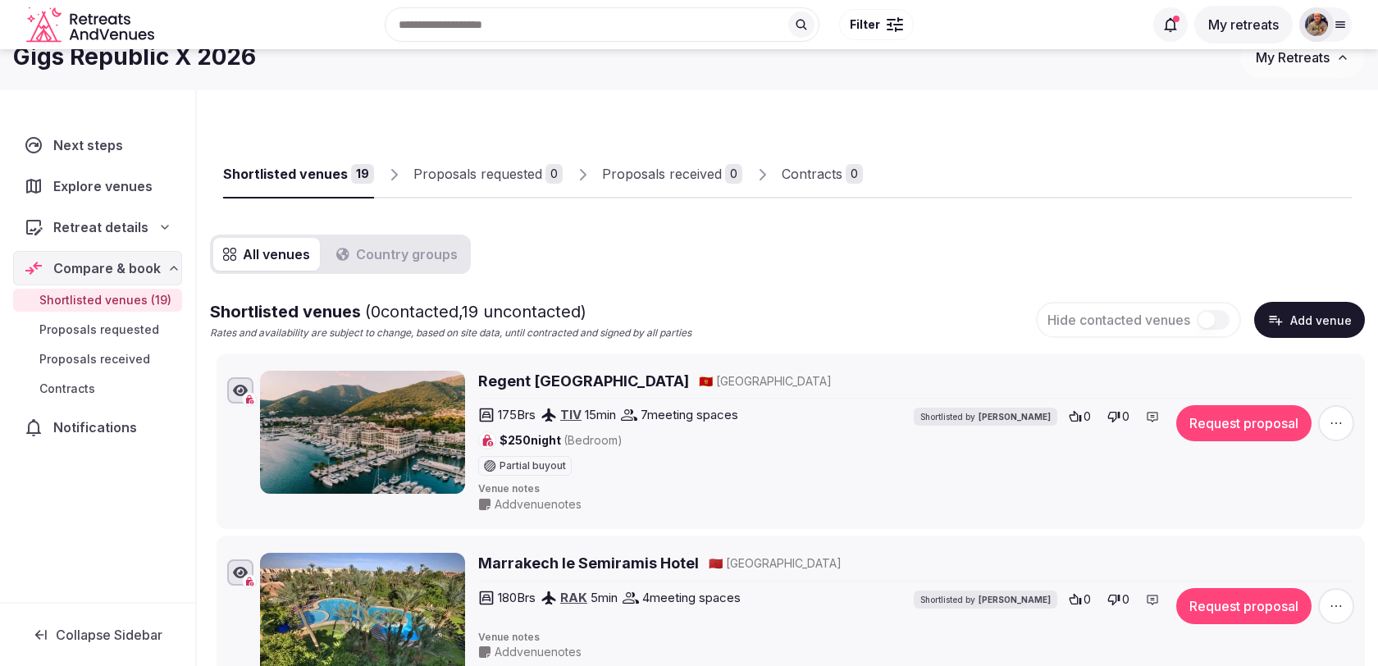
scroll to position [12, 0]
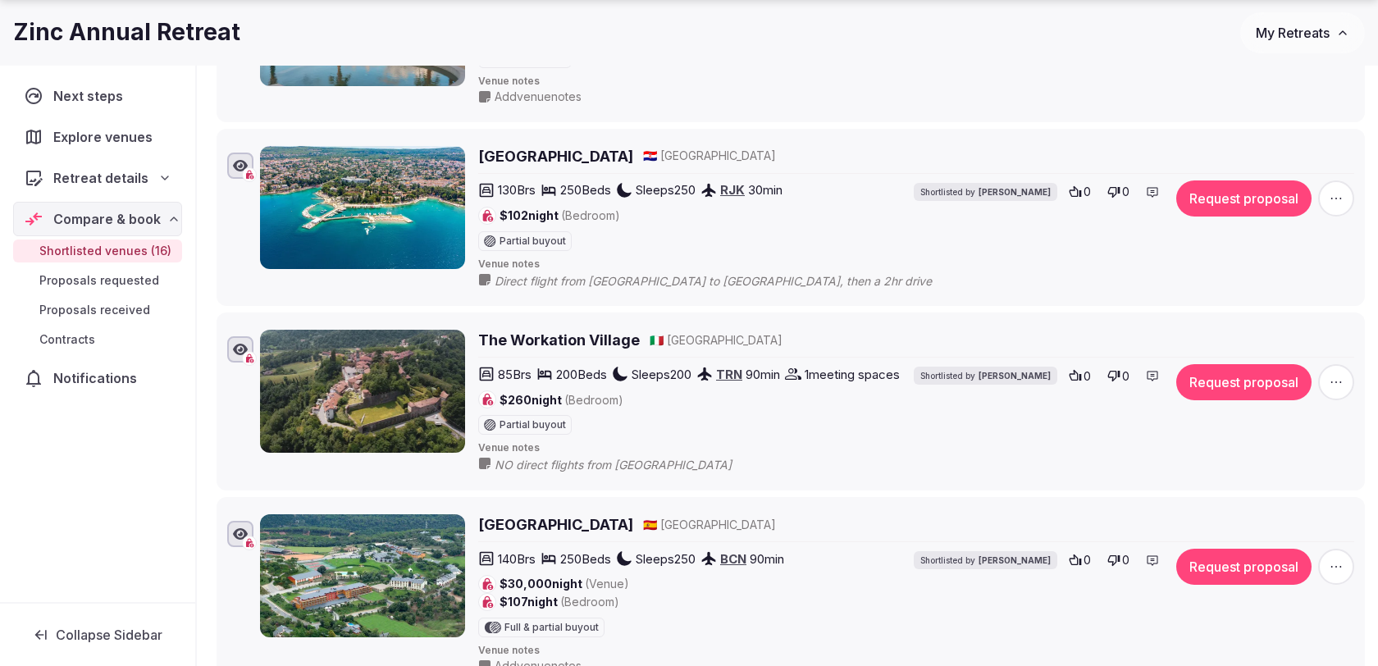
scroll to position [1399, 0]
